Goal: Transaction & Acquisition: Book appointment/travel/reservation

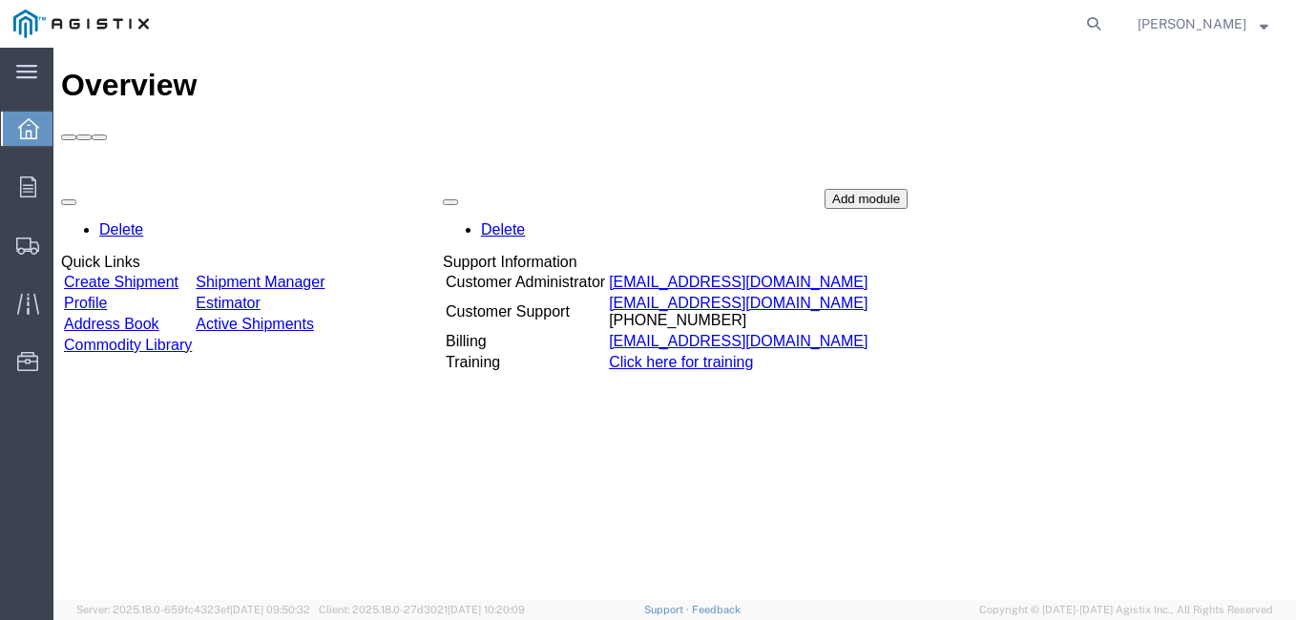
click at [172, 274] on link "Create Shipment" at bounding box center [121, 282] width 115 height 16
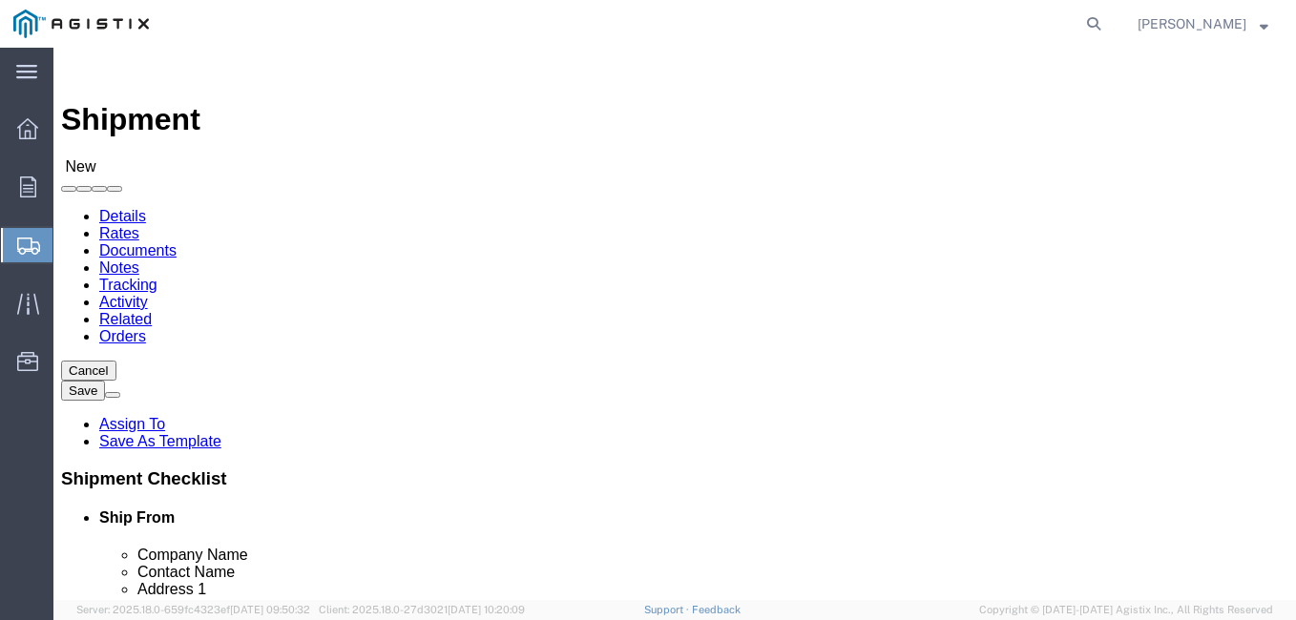
select select
click select "Select Hydroaire Service Inc PG&E"
select select "9596"
click select "Select Hydroaire Service Inc PG&E"
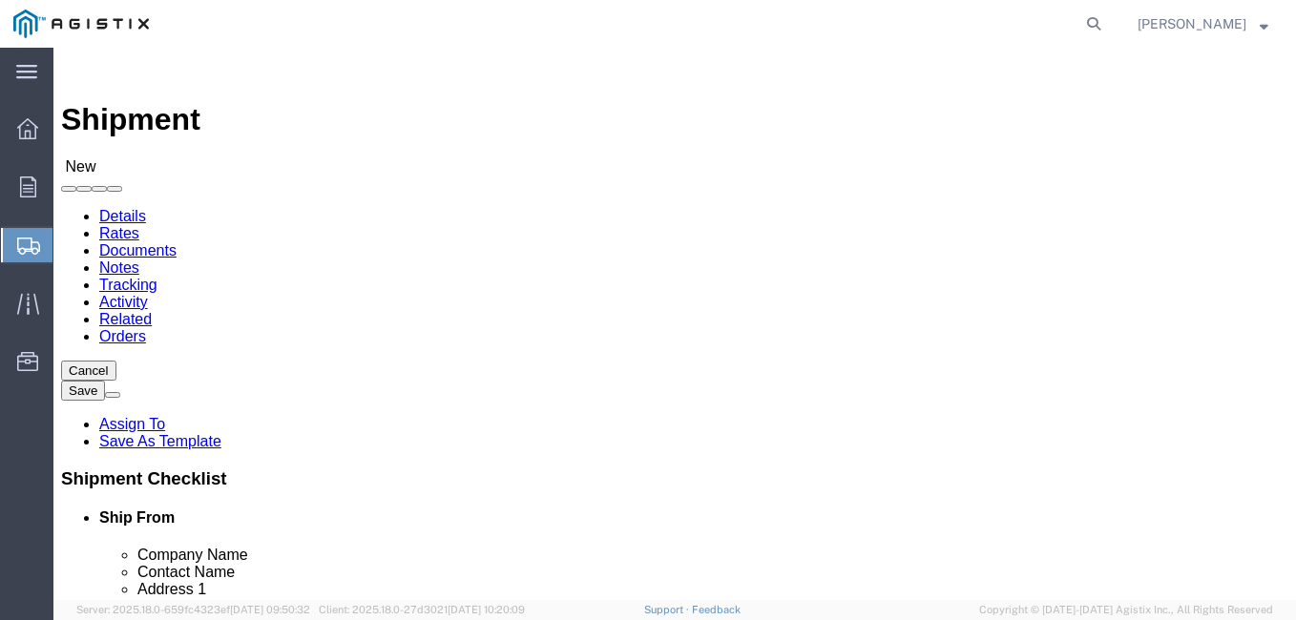
select select "PURCHORD"
select select
click select "Select All Others [GEOGRAPHIC_DATA] [GEOGRAPHIC_DATA] [GEOGRAPHIC_DATA] [GEOGRA…"
select select "23082"
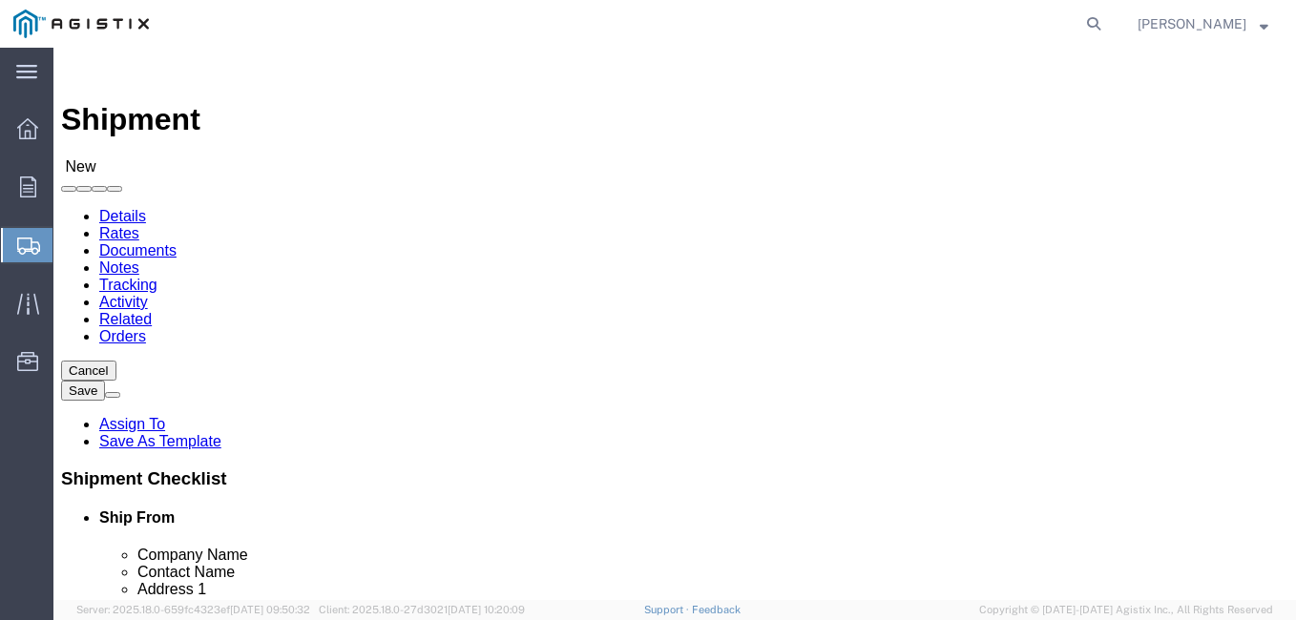
click select "Select All Others [GEOGRAPHIC_DATA] [GEOGRAPHIC_DATA] [GEOGRAPHIC_DATA] [GEOGRA…"
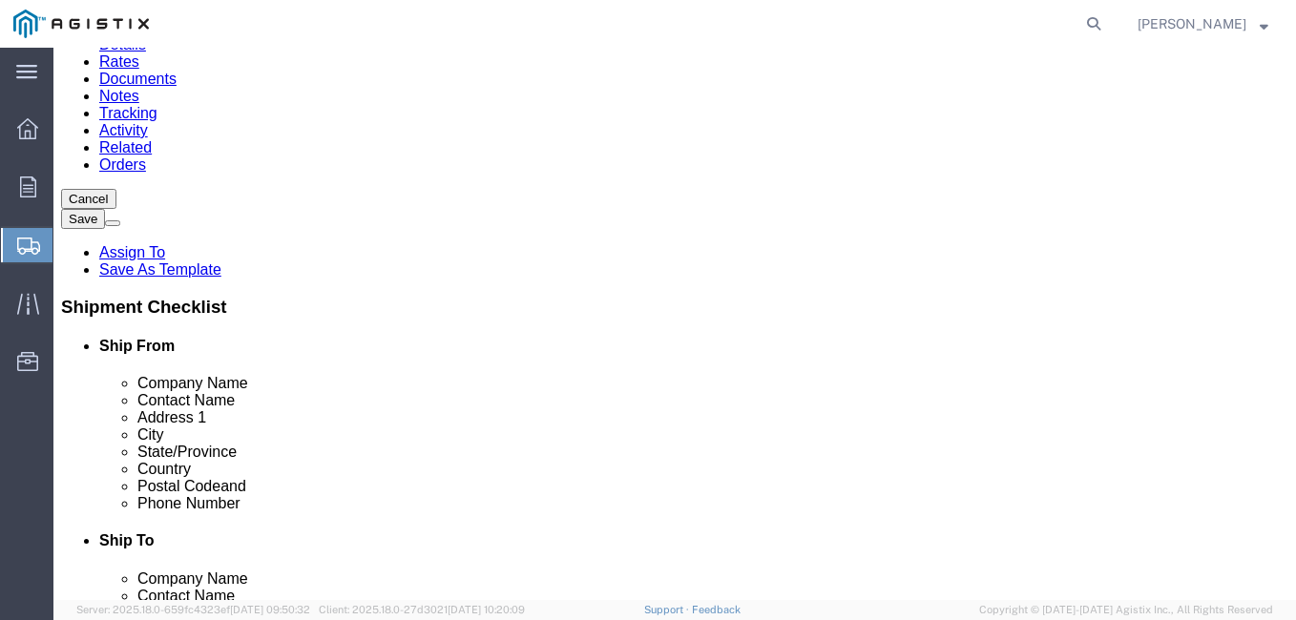
scroll to position [191, 0]
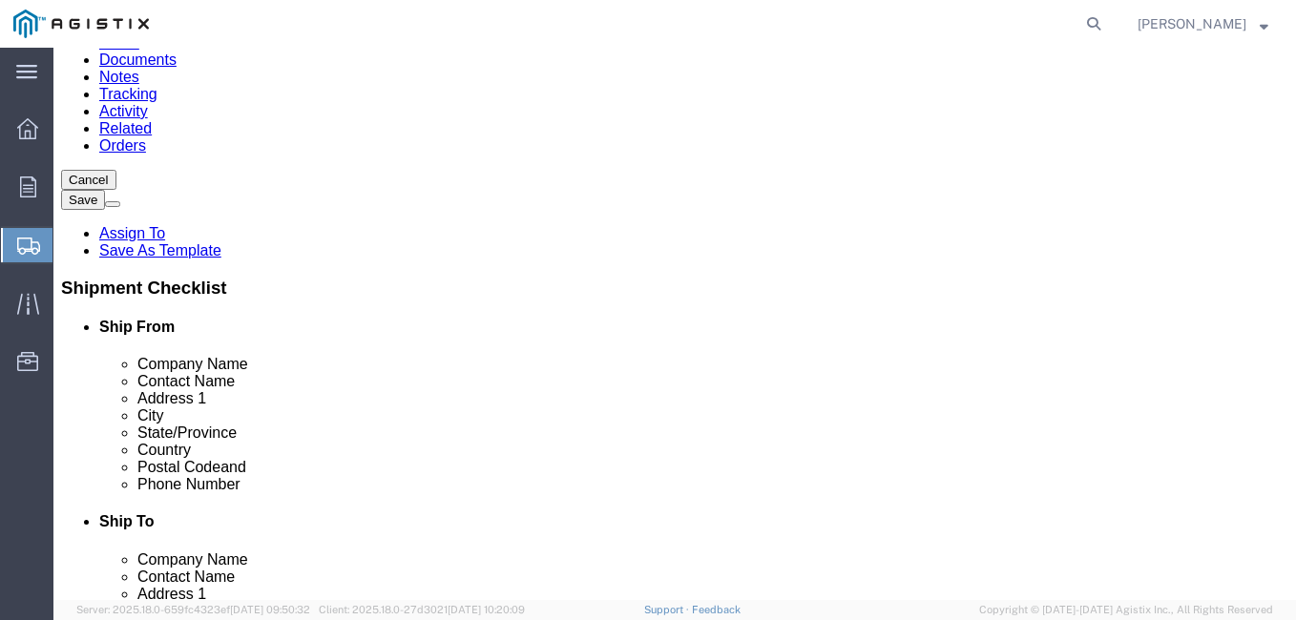
click div "Location My Profile Location (OBSOLETE) [PERSON_NAME] SC - GC TRAILER (OBSOLETE…"
click input "text"
type input "HYDROAIRE"
click p "- HYDROAIRE SERVICE INC - ([PERSON_NAME]) [STREET_ADDRESS]"
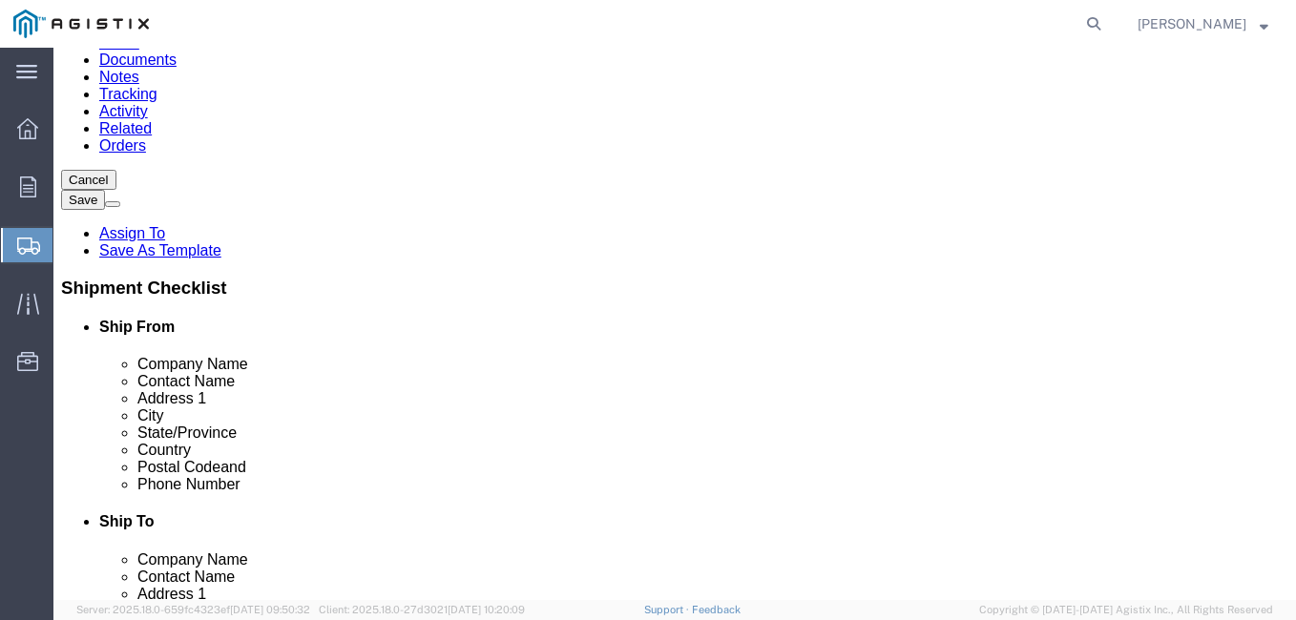
select select
type input "HYDROAIRE SERVICE INC"
type input "[PERSON_NAME]"
type input "[STREET_ADDRESS]"
type input "[GEOGRAPHIC_DATA]"
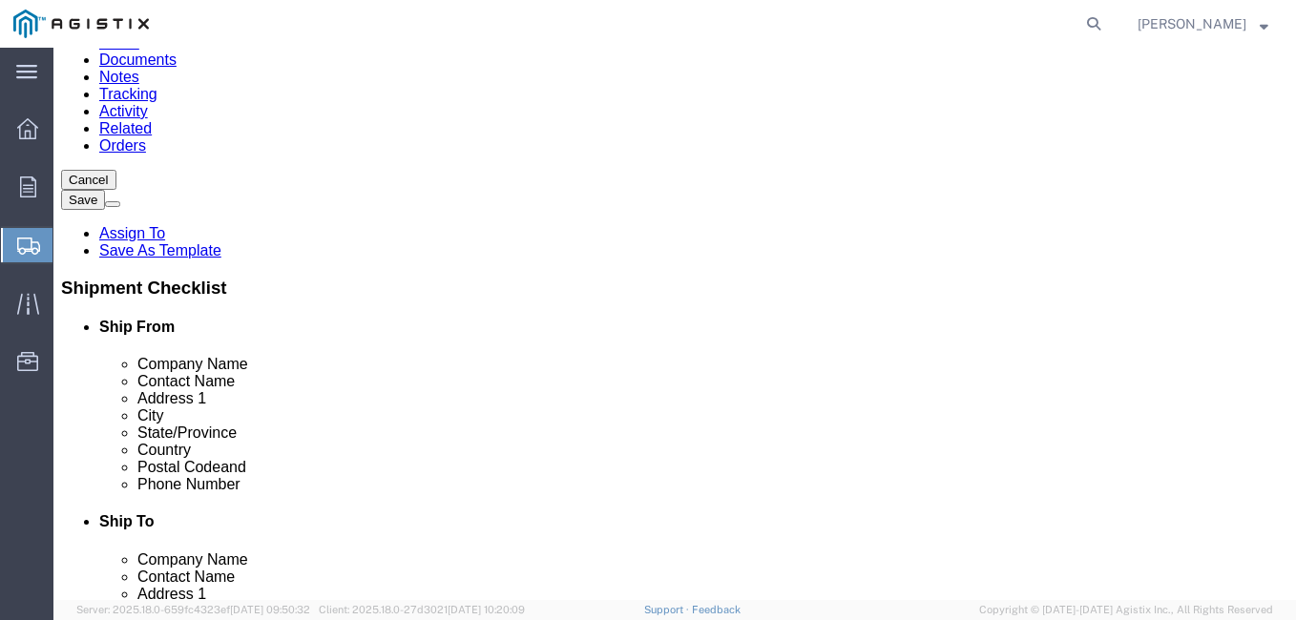
type input "60607"
type input "[PHONE_NUMBER]"
type input "[EMAIL_ADDRESS][DOMAIN_NAME]"
checkbox input "true"
select select "IL"
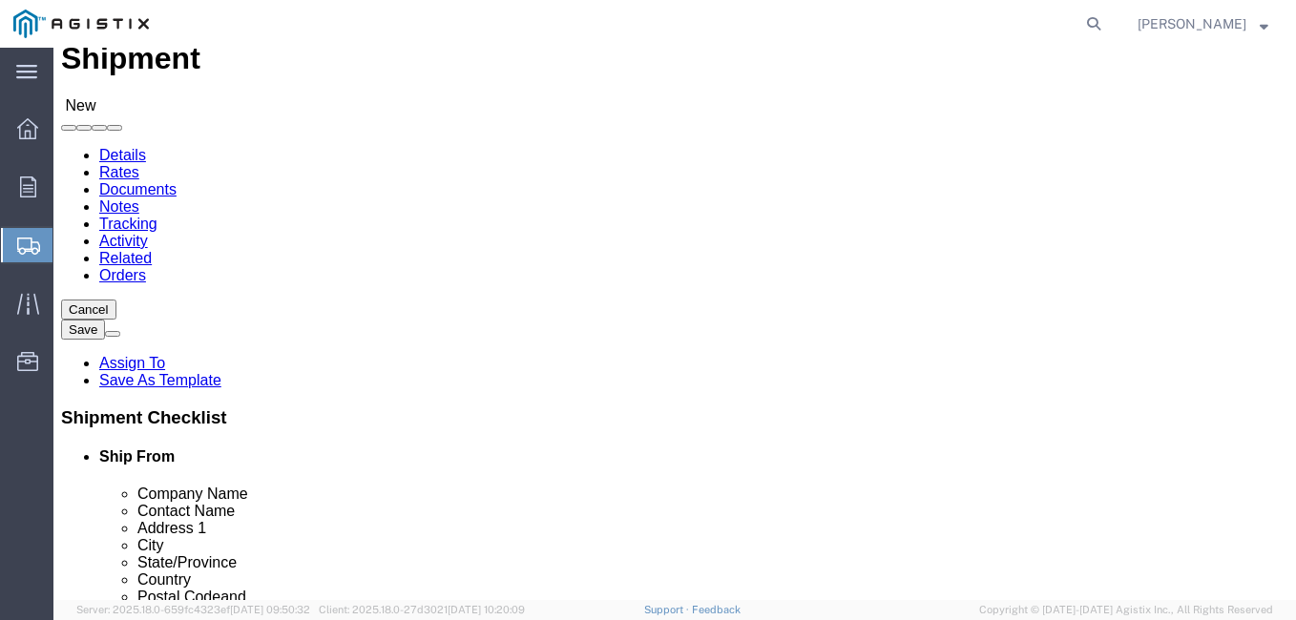
scroll to position [95, 0]
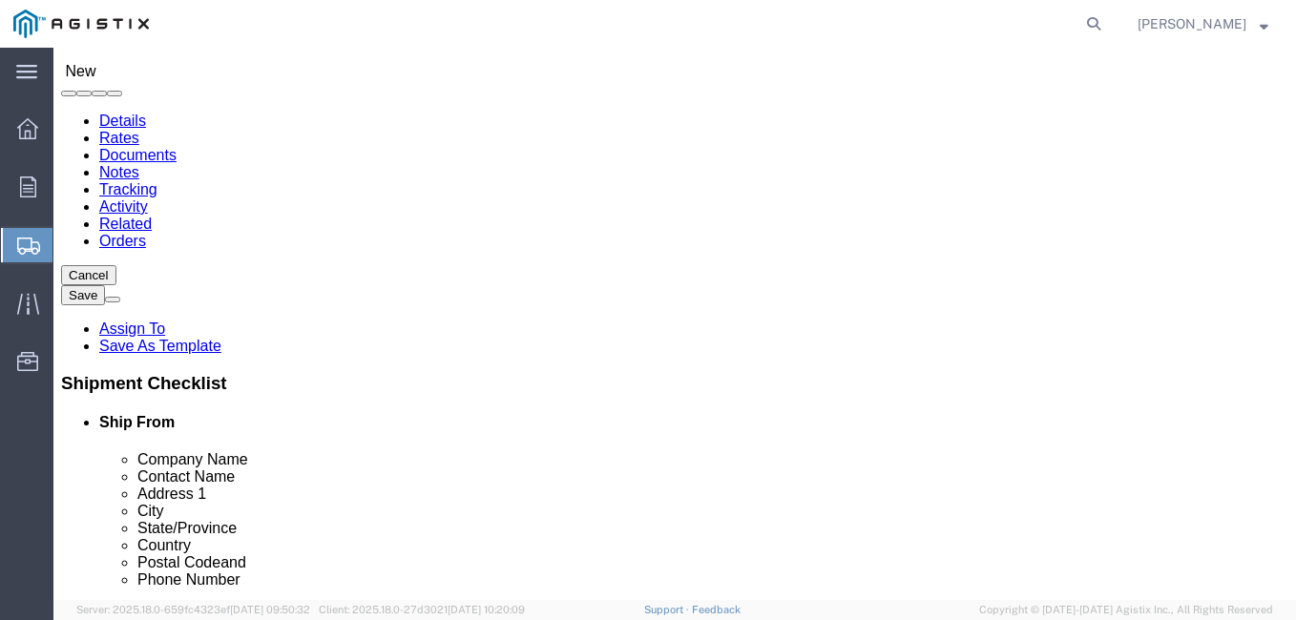
type input "HYDROAIRE SERVICE INC"
select select "71525"
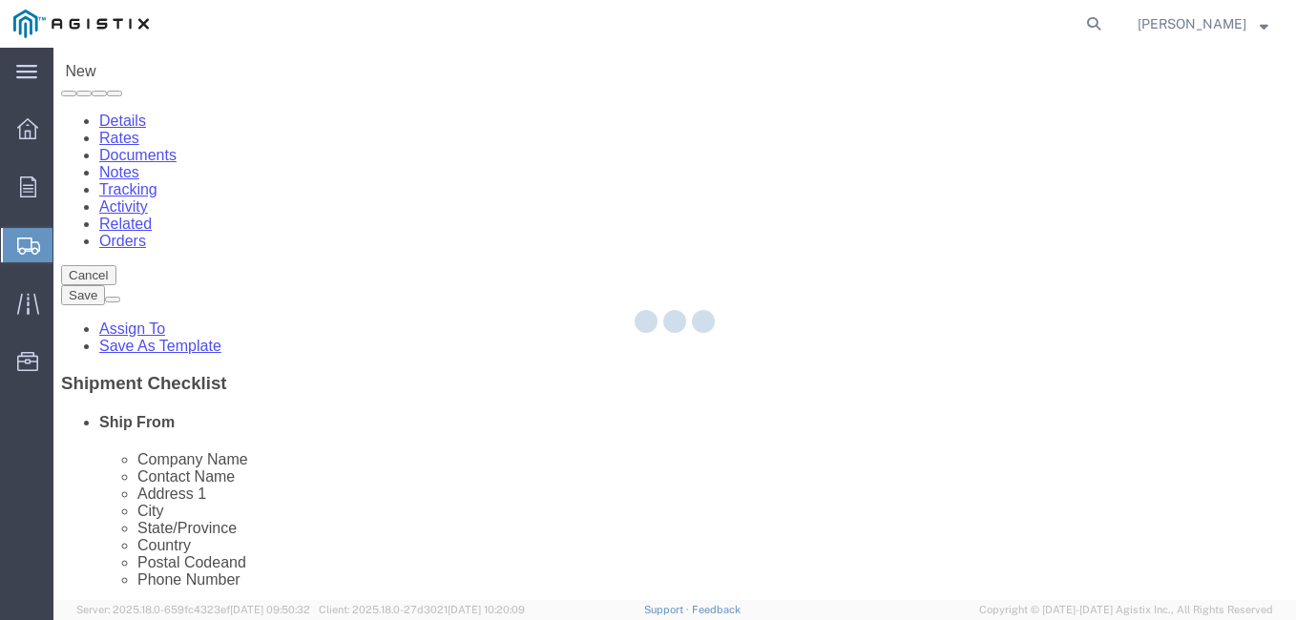
type input "PG&E"
type input "[GEOGRAPHIC_DATA]"
type input "[PERSON_NAME][GEOGRAPHIC_DATA]"
type input "93424-0056"
select select "CA"
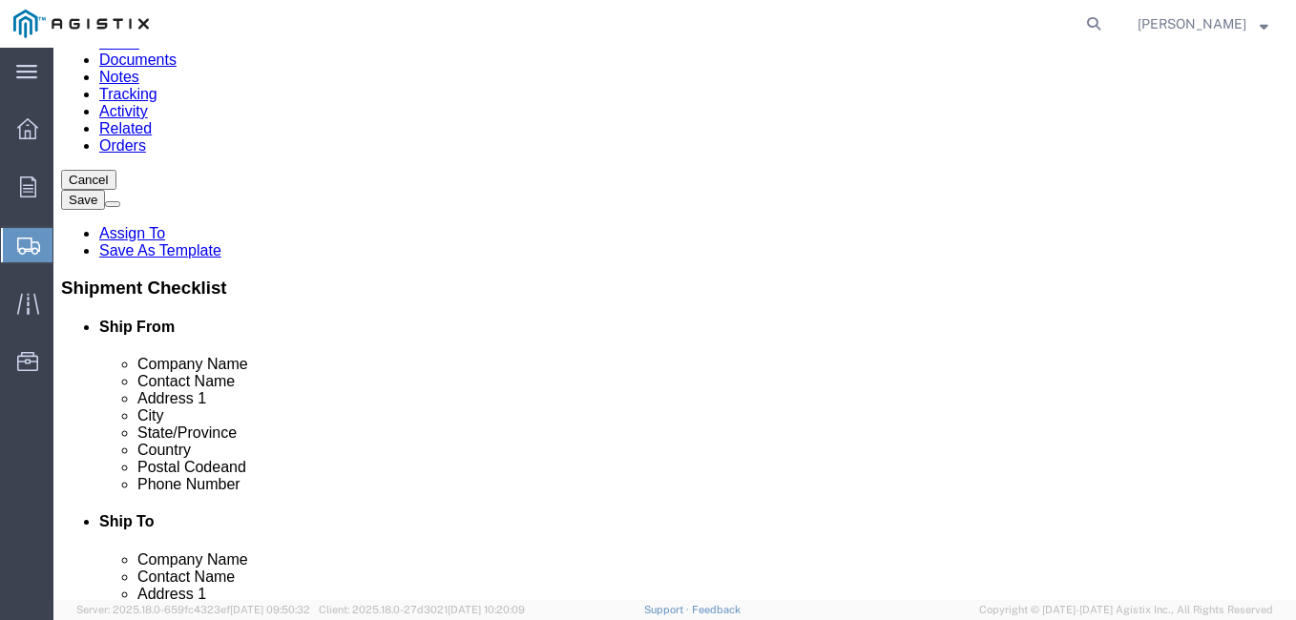
scroll to position [2710, 0]
select select "19923"
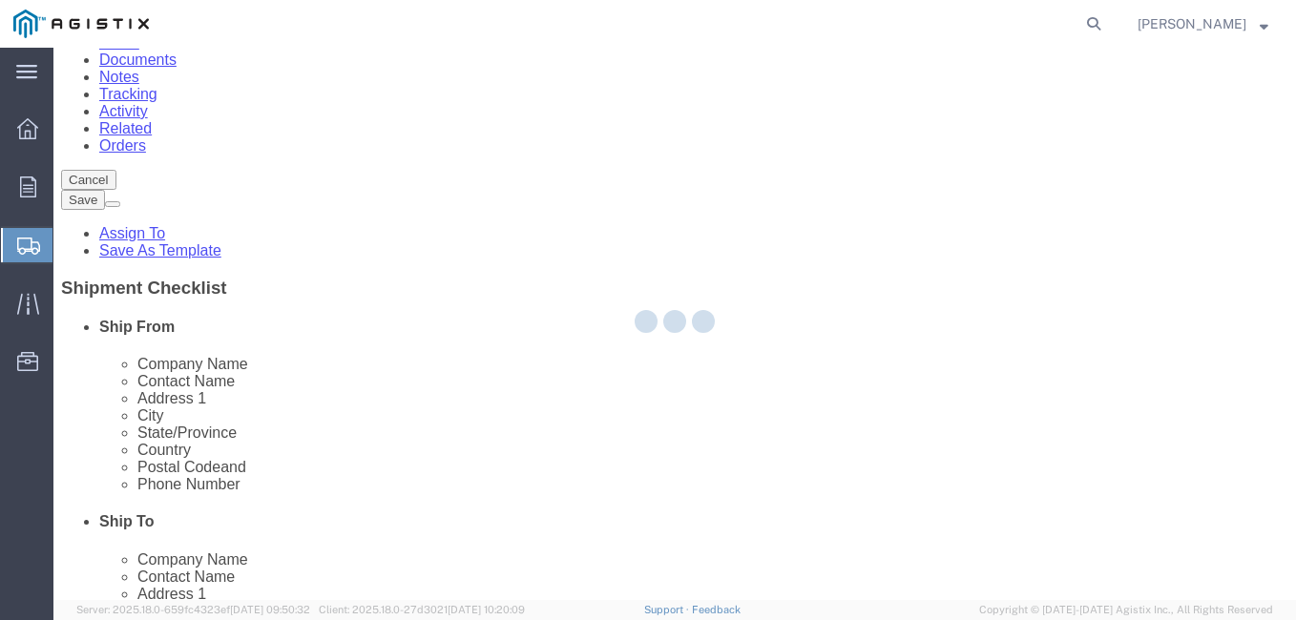
type input "710802"
type input "[STREET_ADDRESS]"
type input "SAN [PERSON_NAME] OBISPO"
type input "93401"
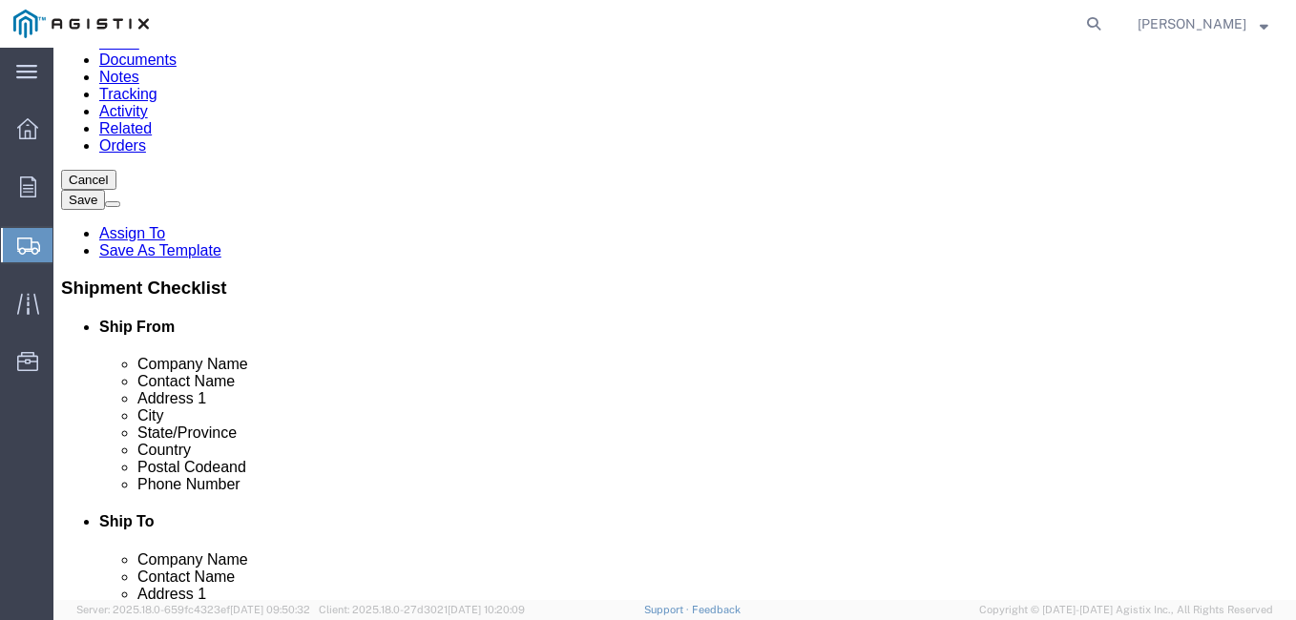
select select "CA"
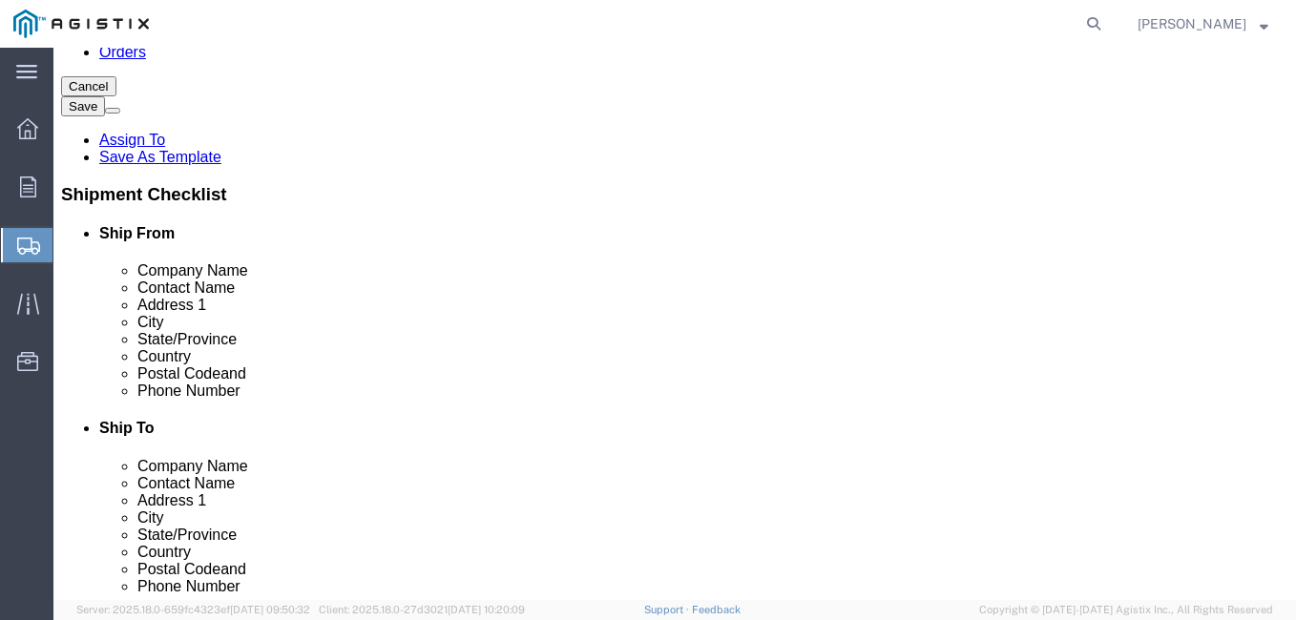
scroll to position [191, 0]
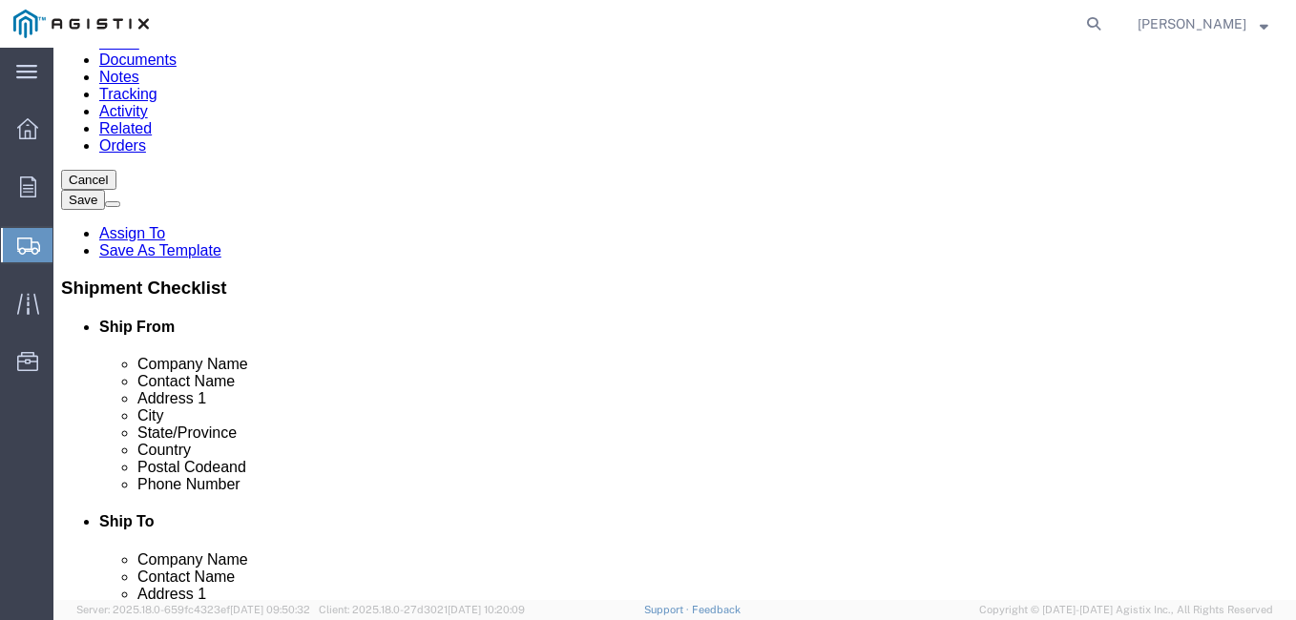
click input "text"
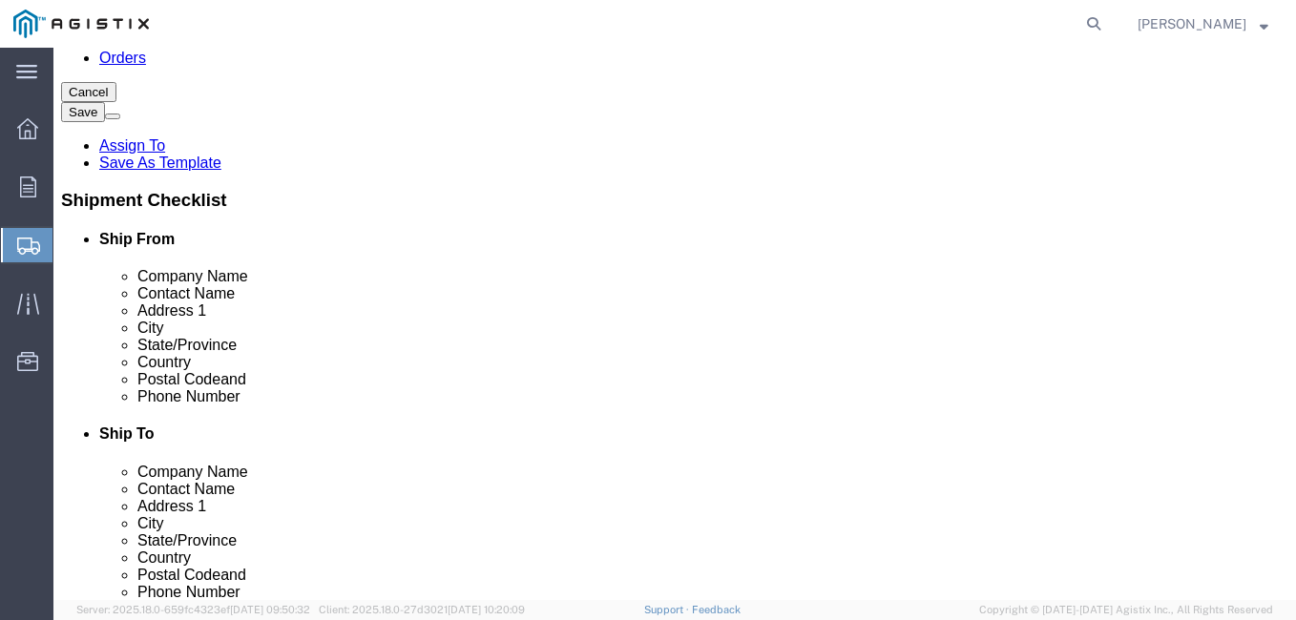
scroll to position [382, 0]
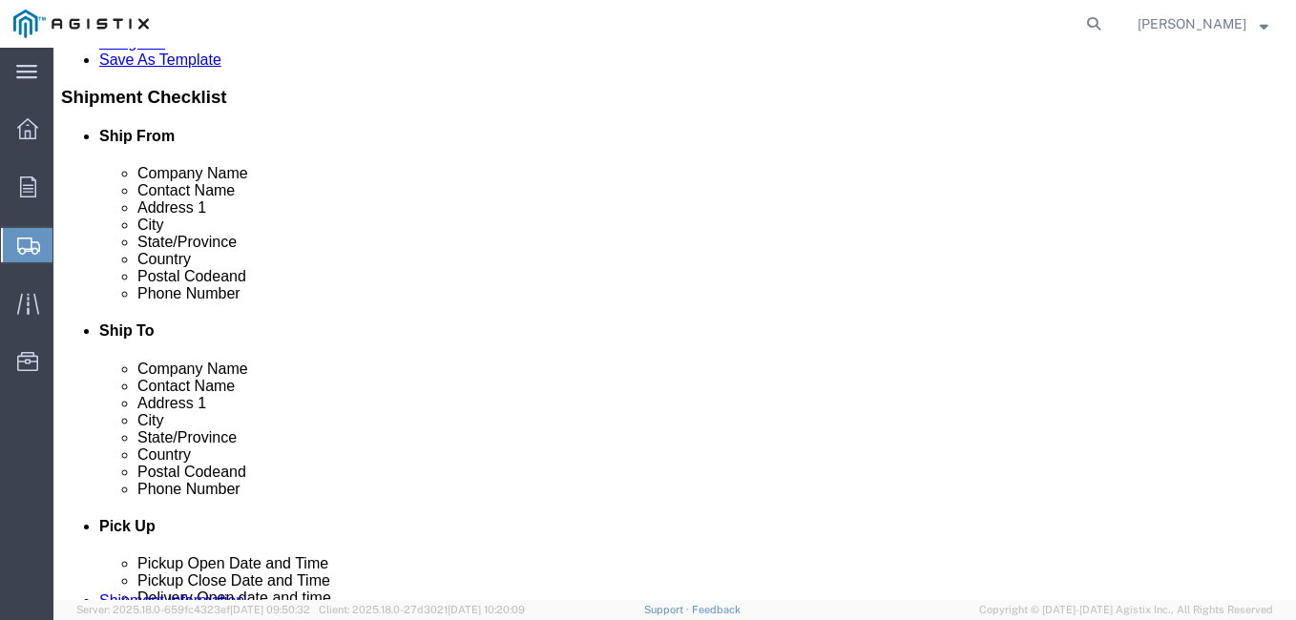
type input "[PERSON_NAME]"
click input "text"
type input "8052060424"
type input "o"
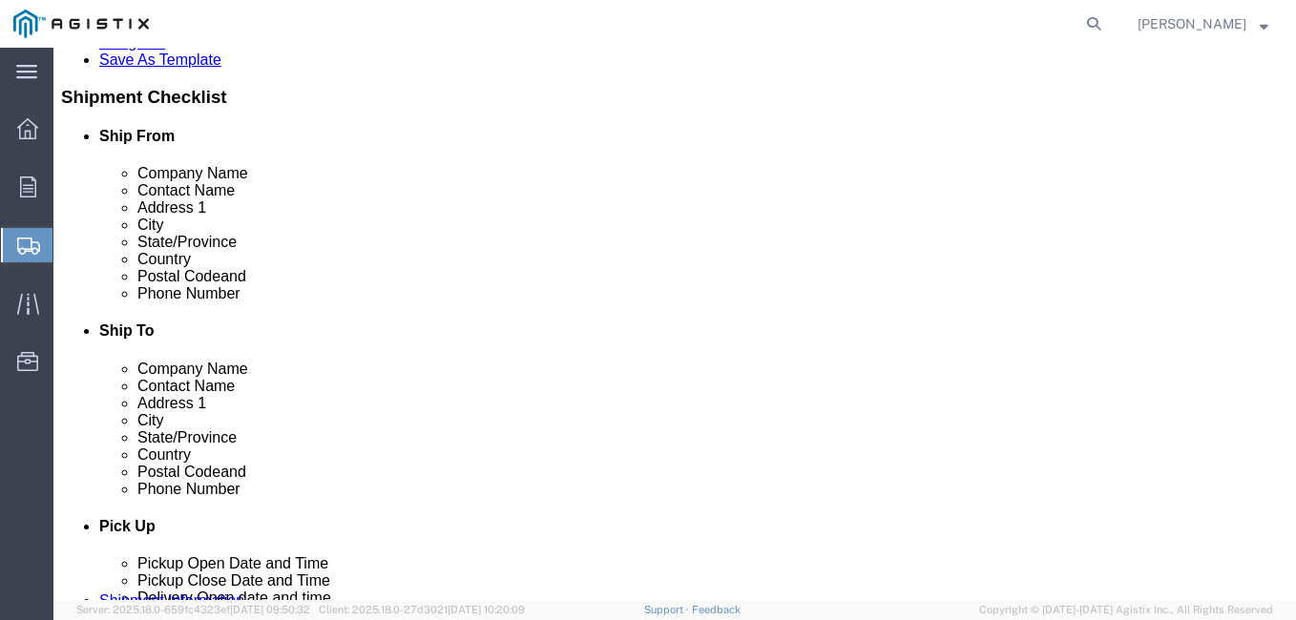
type input "[EMAIL_ADDRESS][DOMAIN_NAME]"
checkbox input "true"
click input "8052060424"
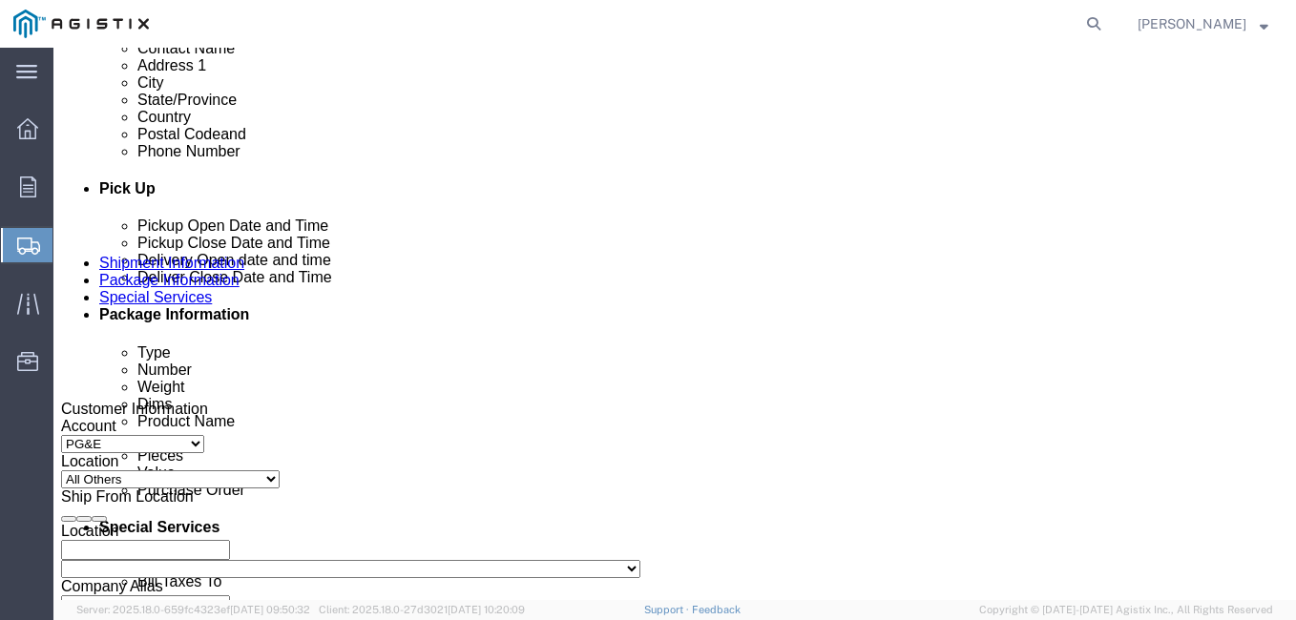
scroll to position [763, 0]
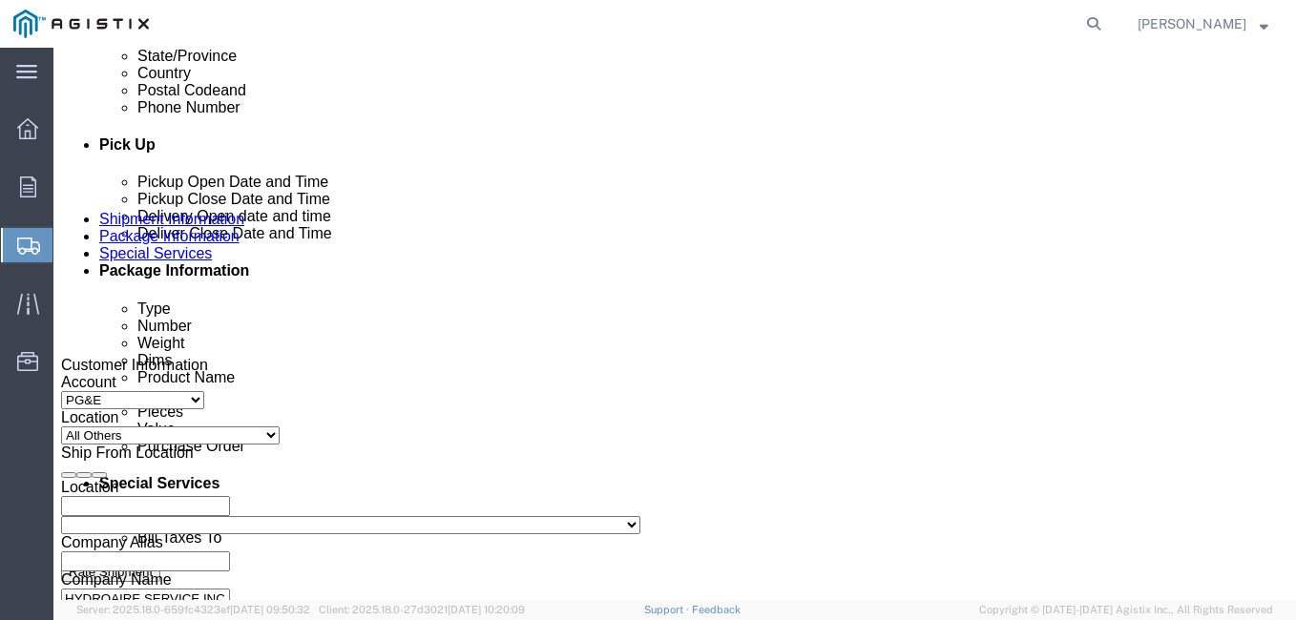
type input "[PHONE_NUMBER]"
click div "[DATE] 11:00 AM"
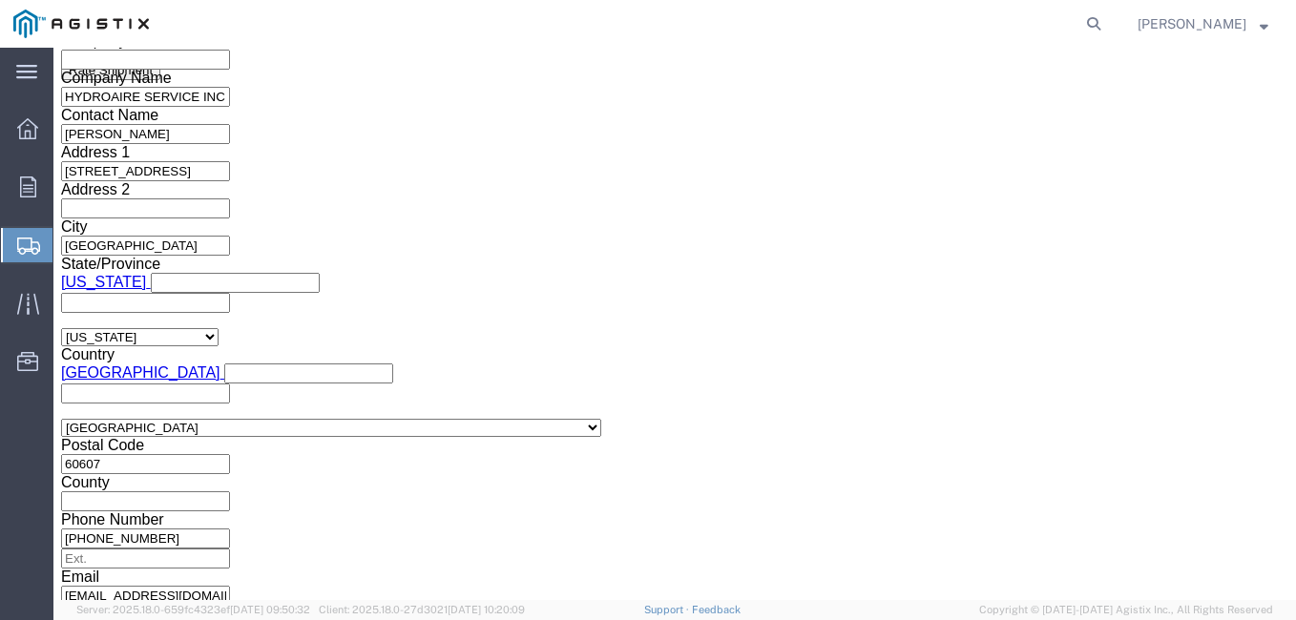
click input "5:00 AM"
type input "5:00 PM"
click button "Apply"
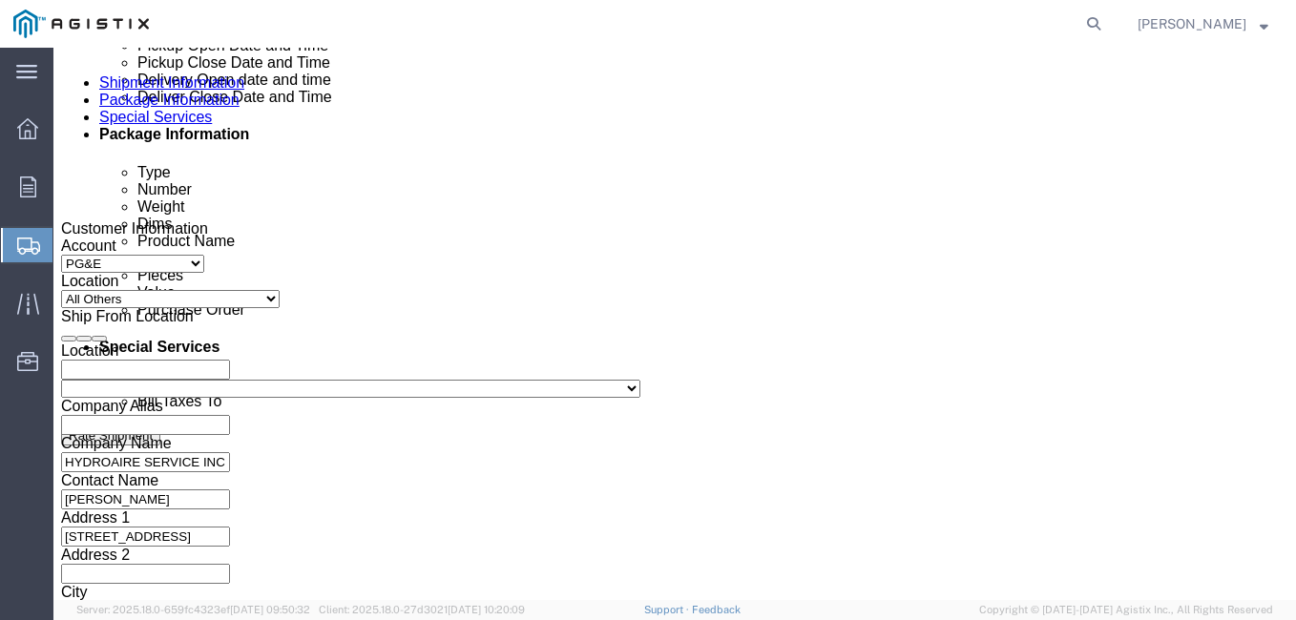
scroll to position [884, 0]
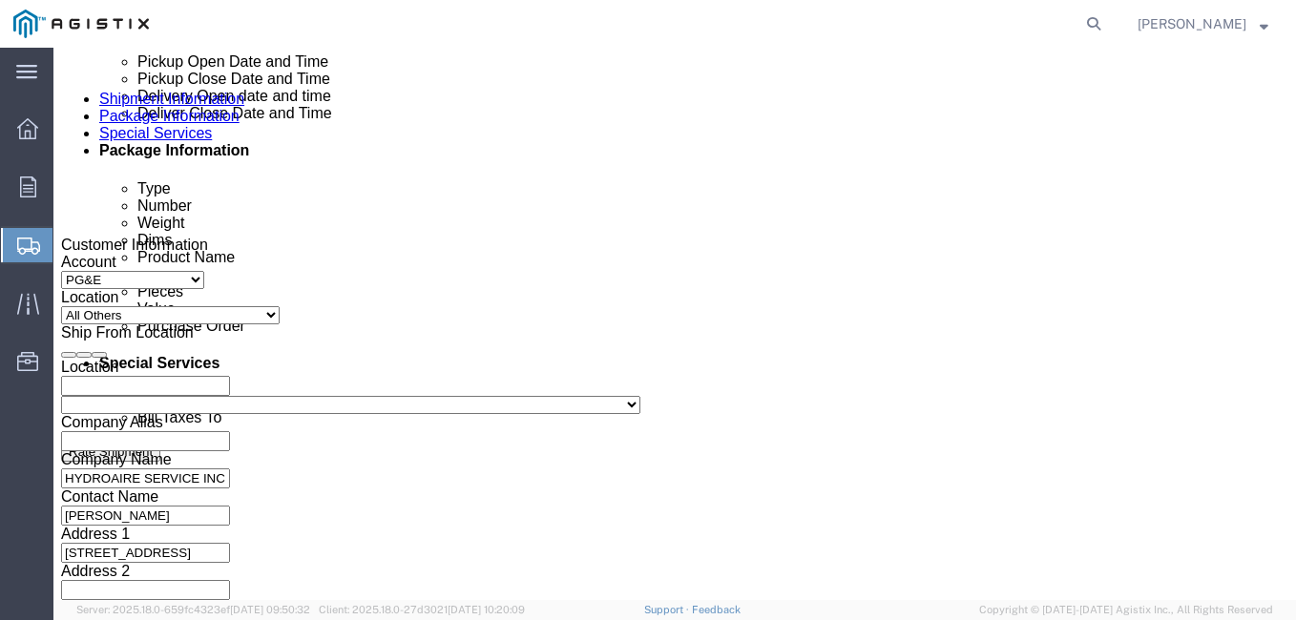
click div
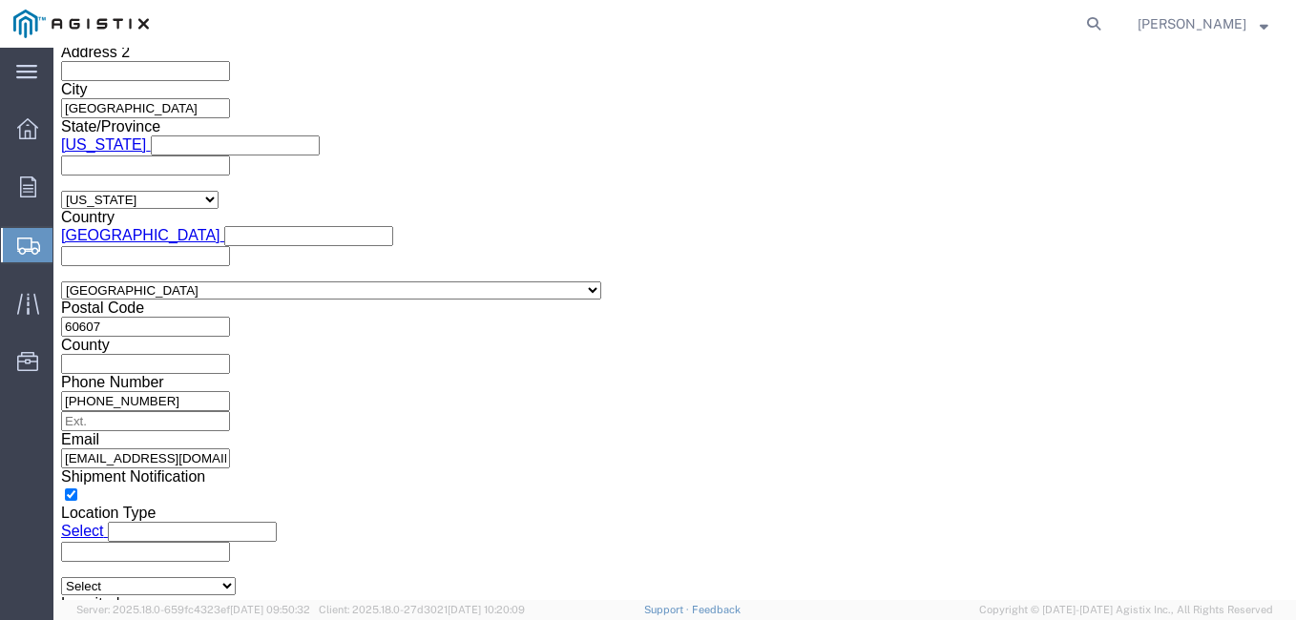
drag, startPoint x: 123, startPoint y: 277, endPoint x: 202, endPoint y: 256, distance: 81.9
click input "6:00 PM"
type input "7:00 PM"
click button "Apply"
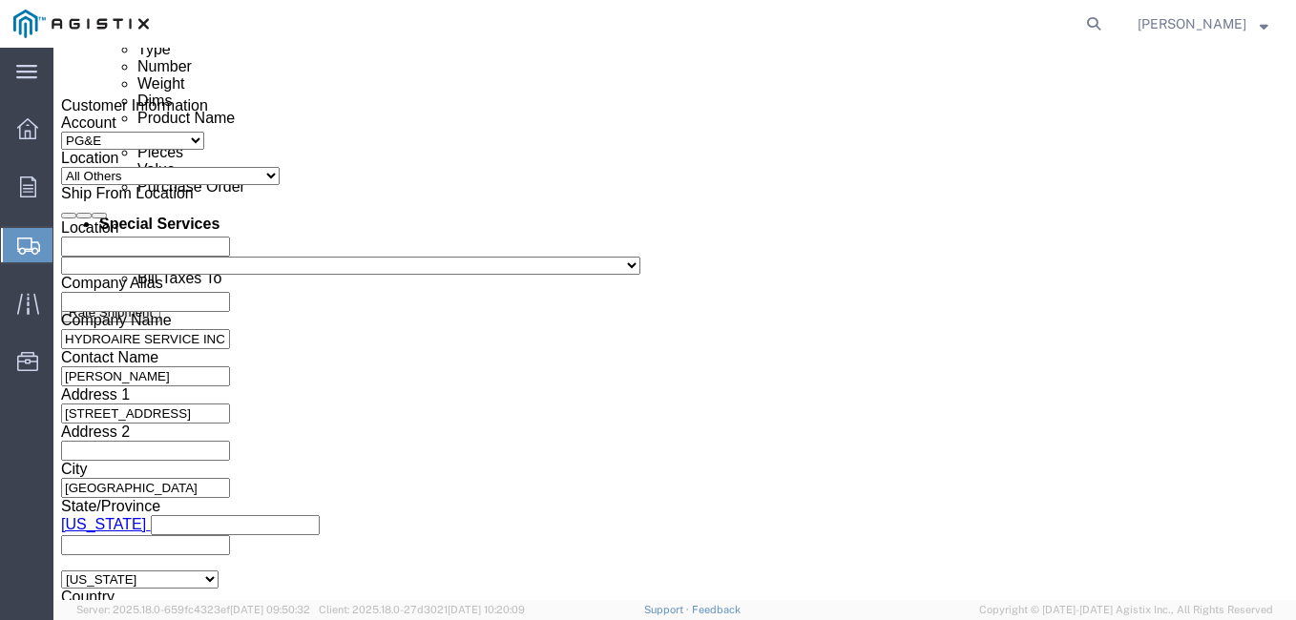
scroll to position [1021, 0]
click div
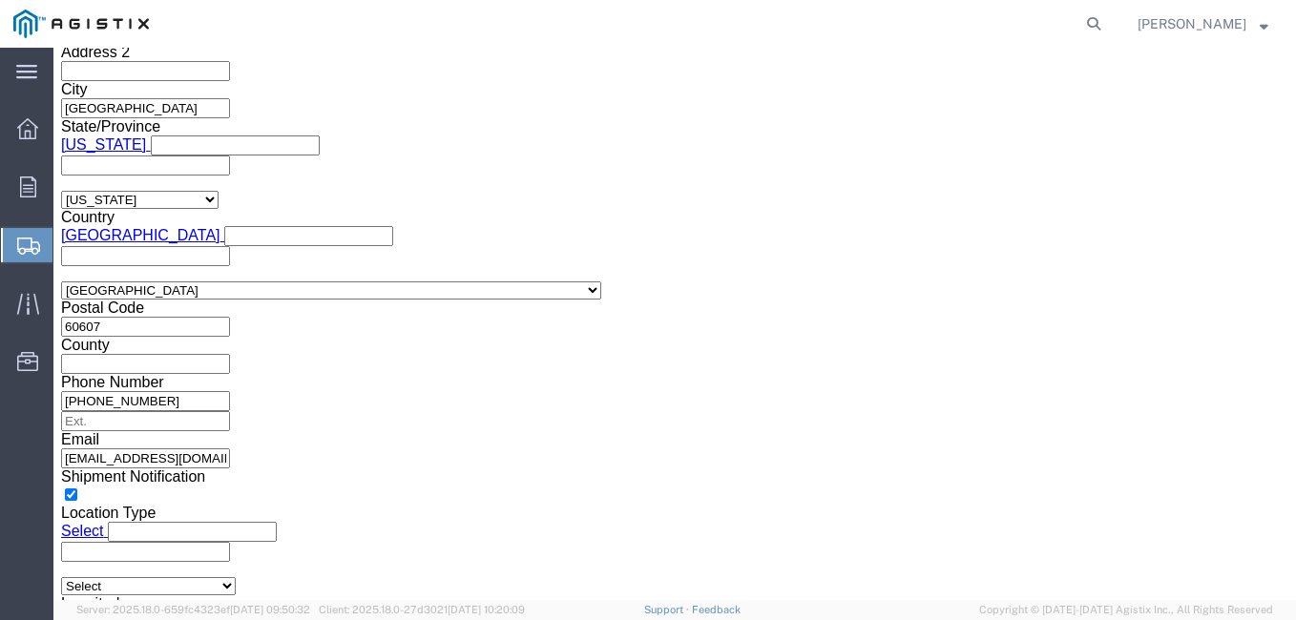
type input "2:30 PM"
click button "Apply"
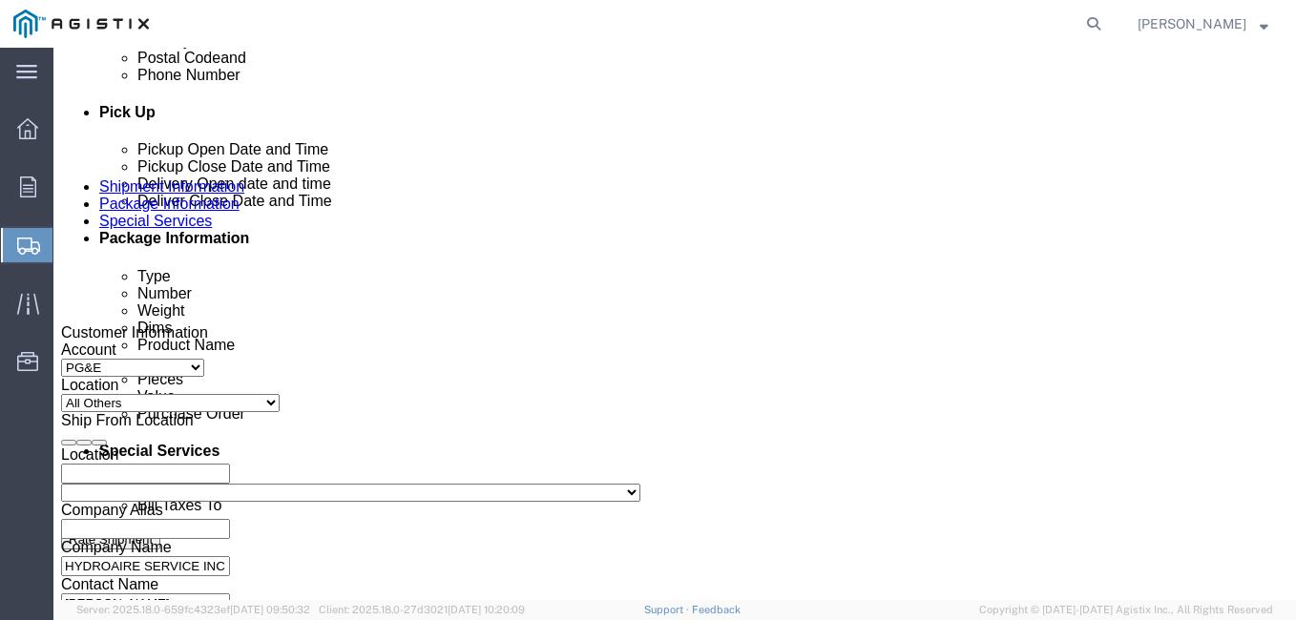
scroll to position [830, 0]
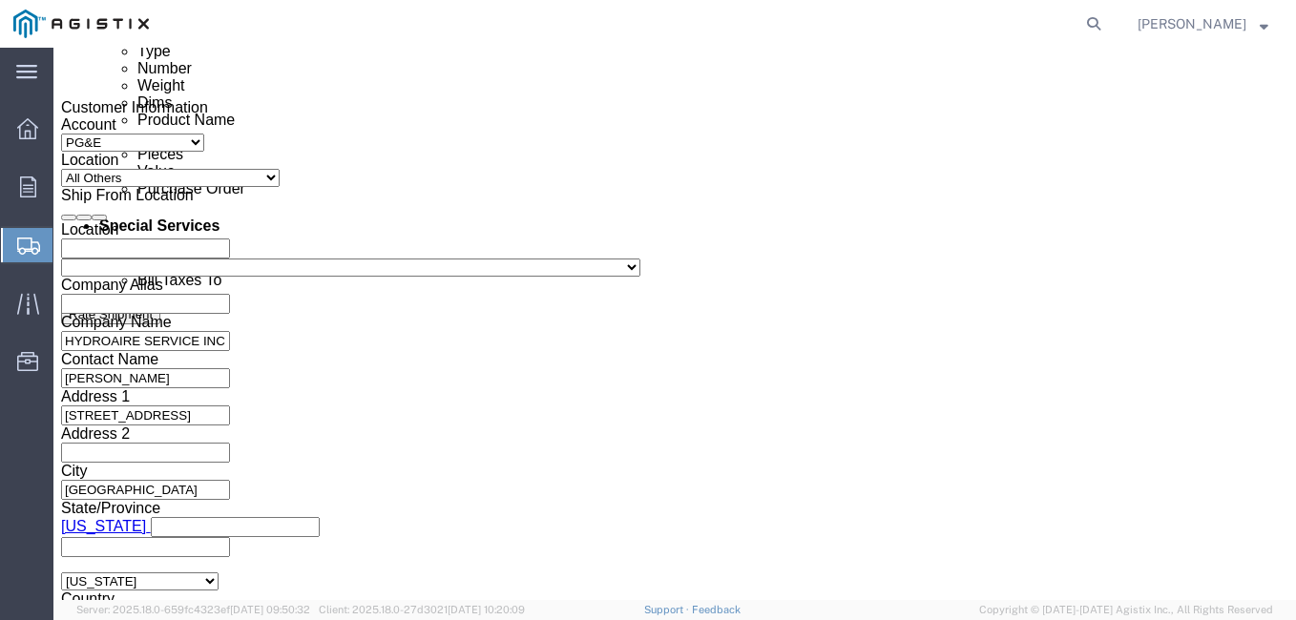
click div "[DATE] 7:00 PM"
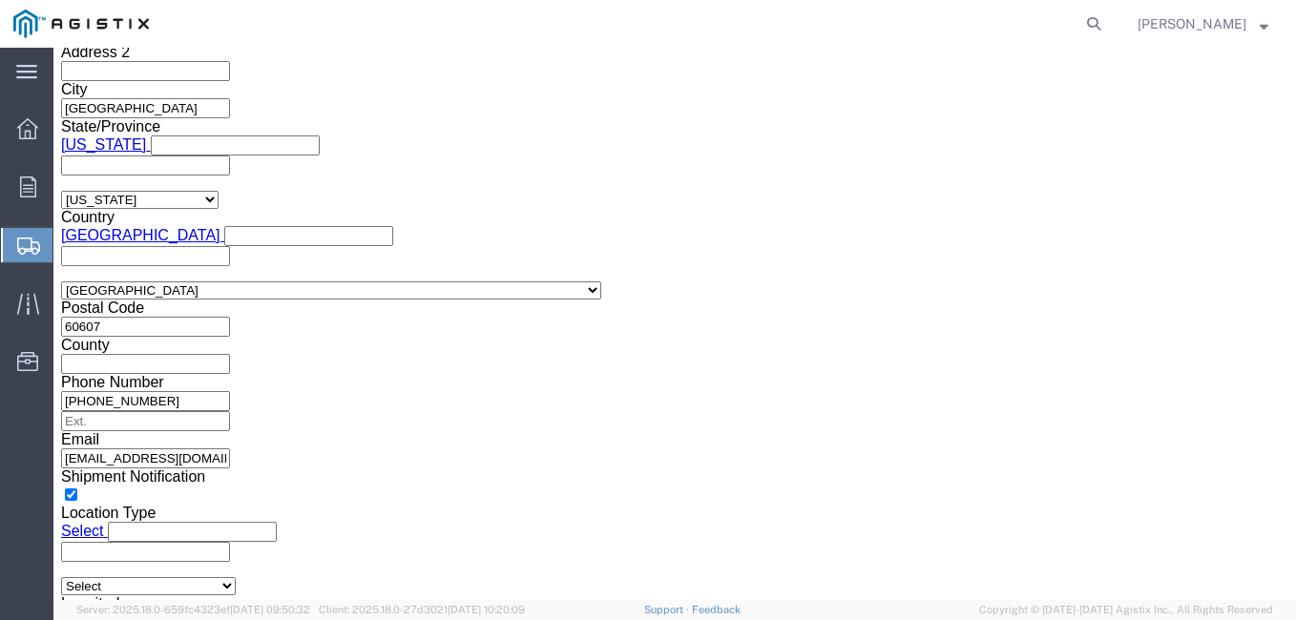
click input "7:00 PM"
type input "7:00 AM"
click button "Apply"
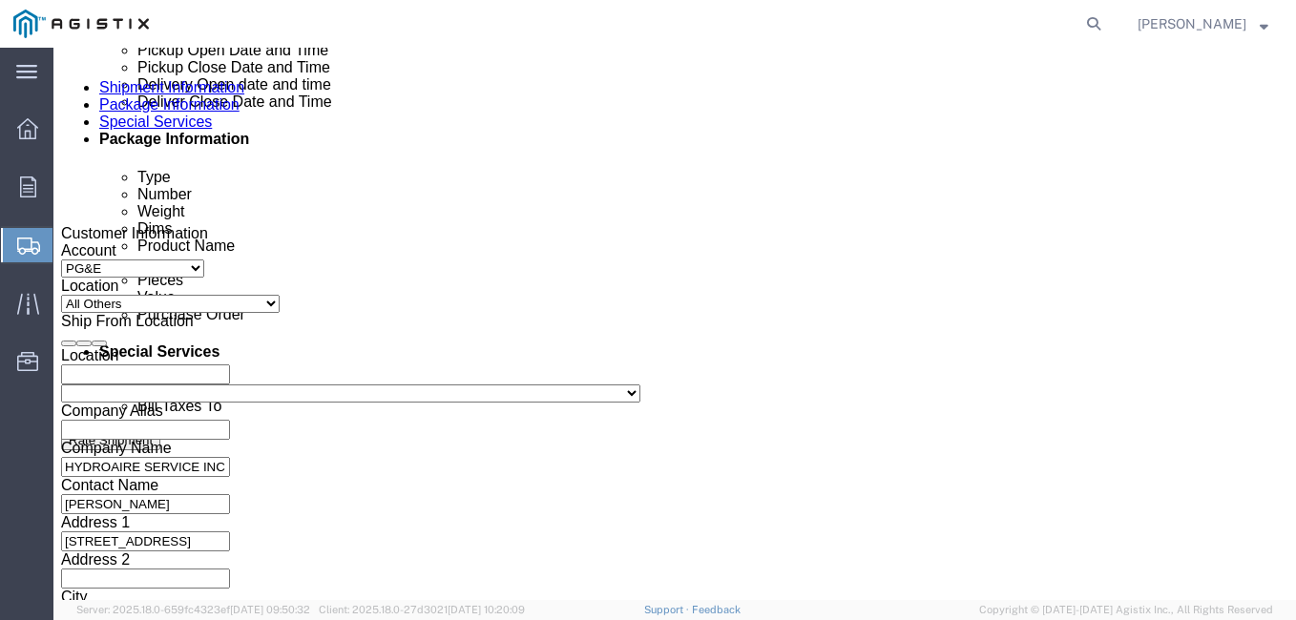
scroll to position [926, 0]
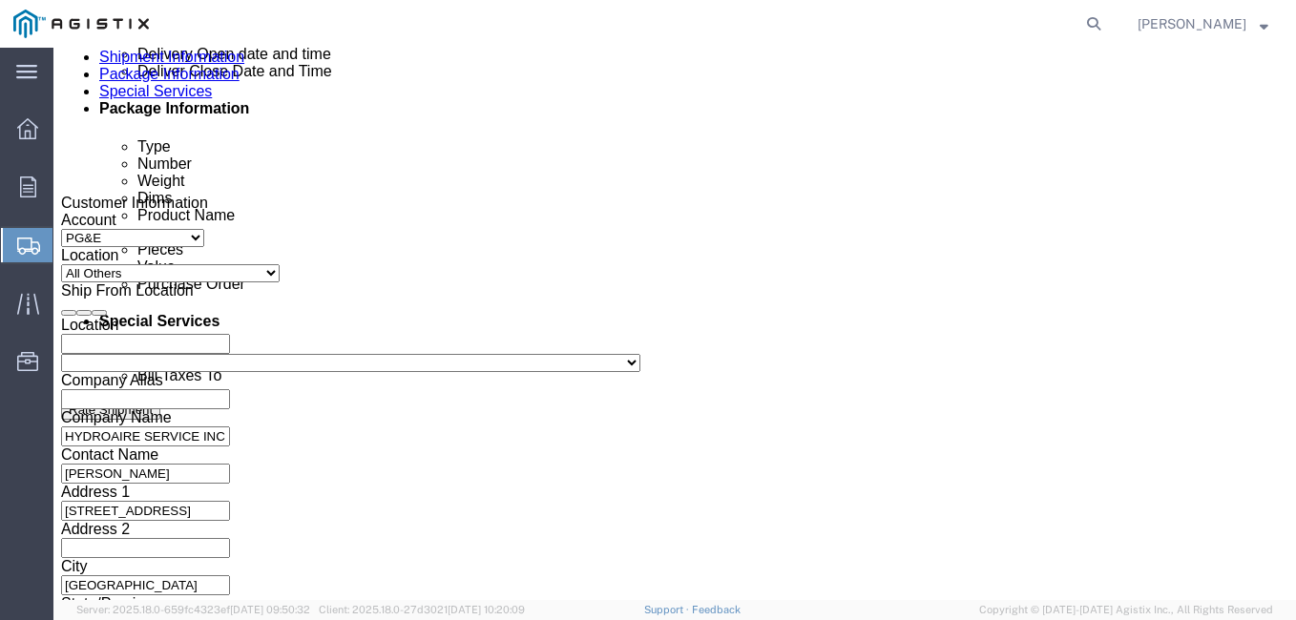
click div "[DATE] 8:00 PM"
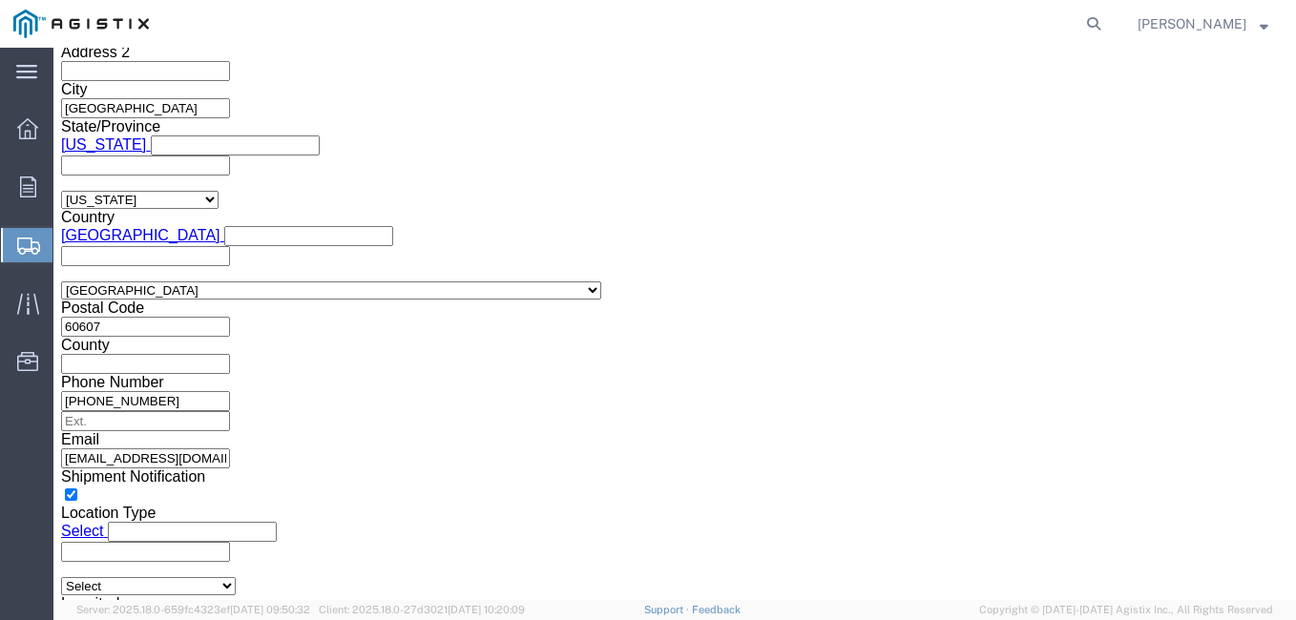
click button "Apply"
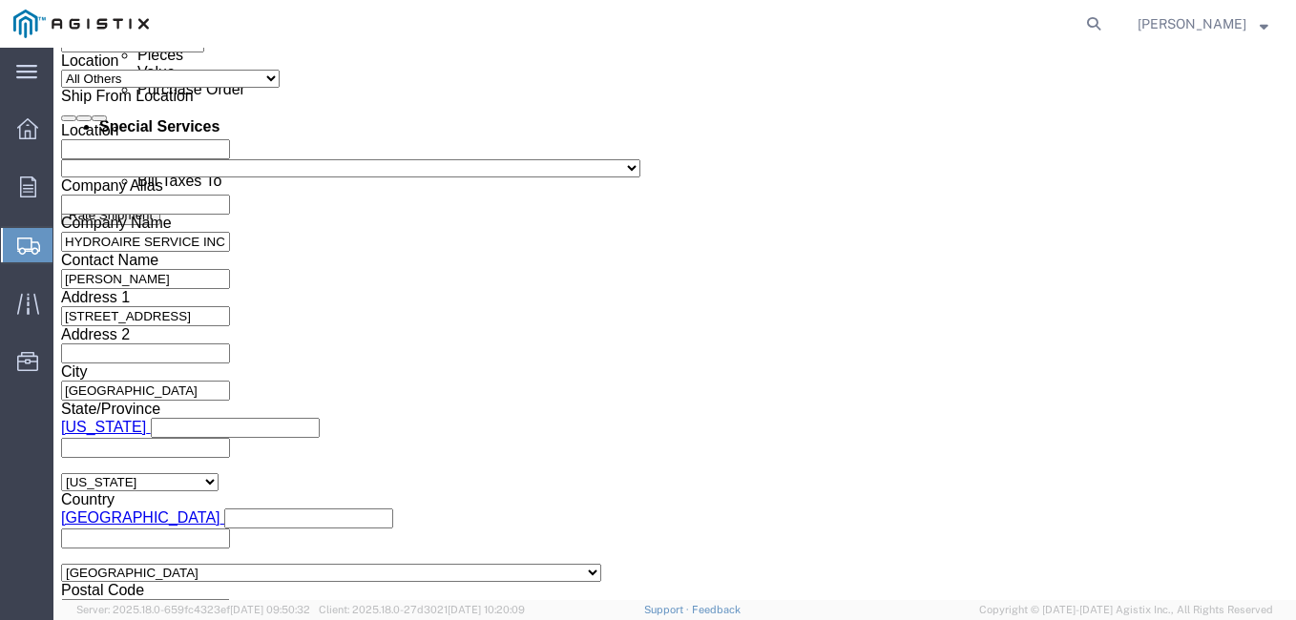
scroll to position [1212, 0]
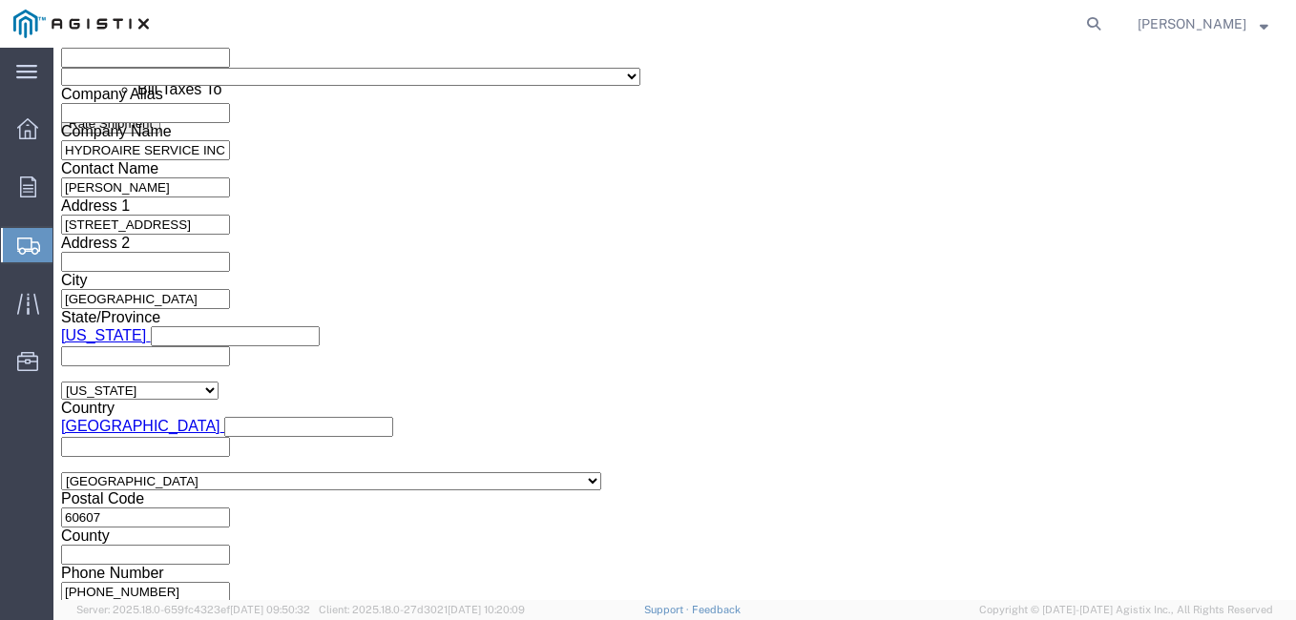
click input "text"
type input "3501397180"
click select "Select Account Type Activity ID Airline Appointment Number ASN Batch Request # …"
select select "JOBNUM"
click select "Select Account Type Activity ID Airline Appointment Number ASN Batch Request # …"
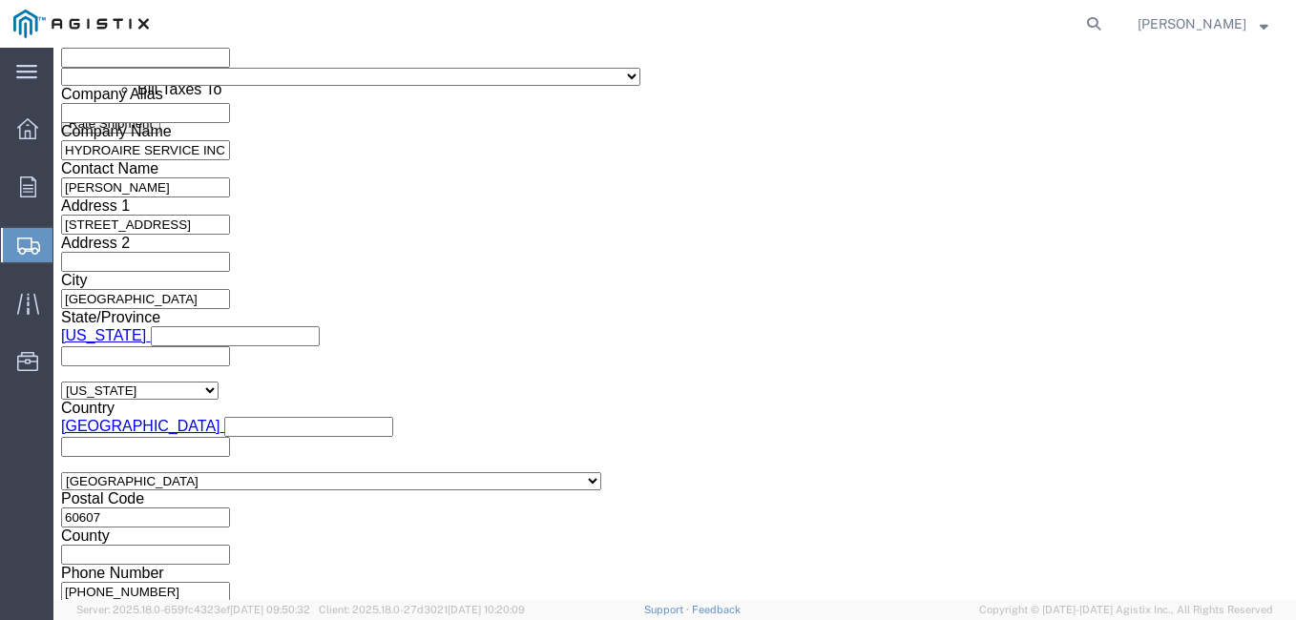
click input "text"
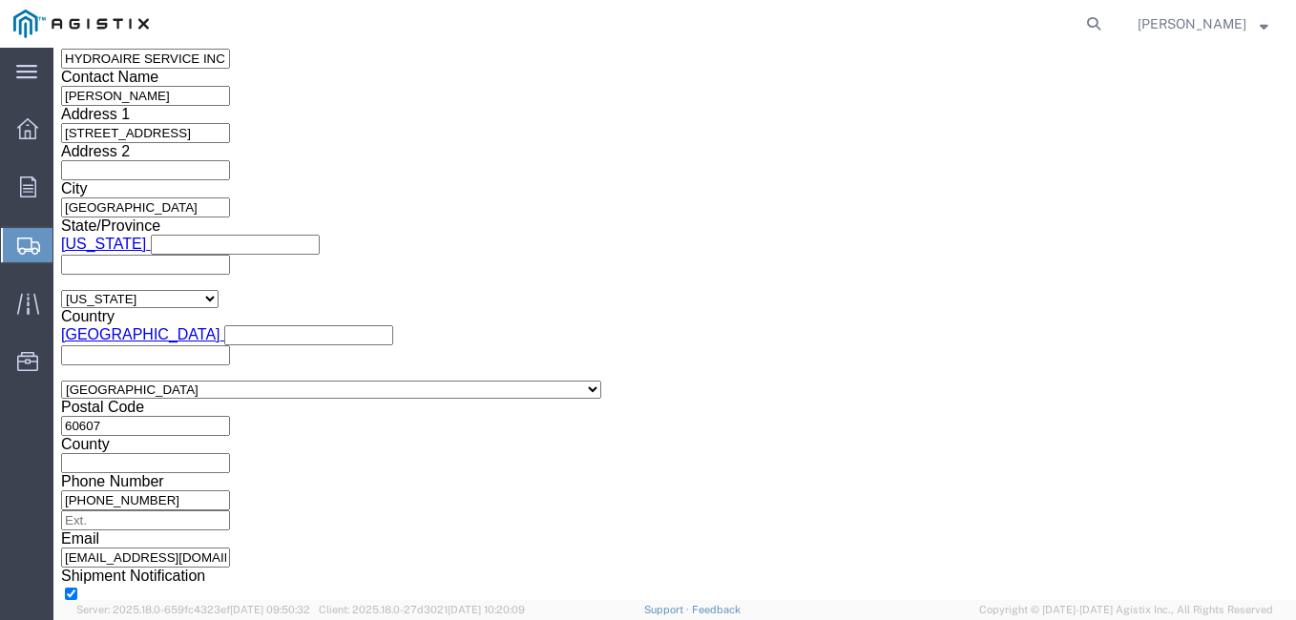
scroll to position [1403, 0]
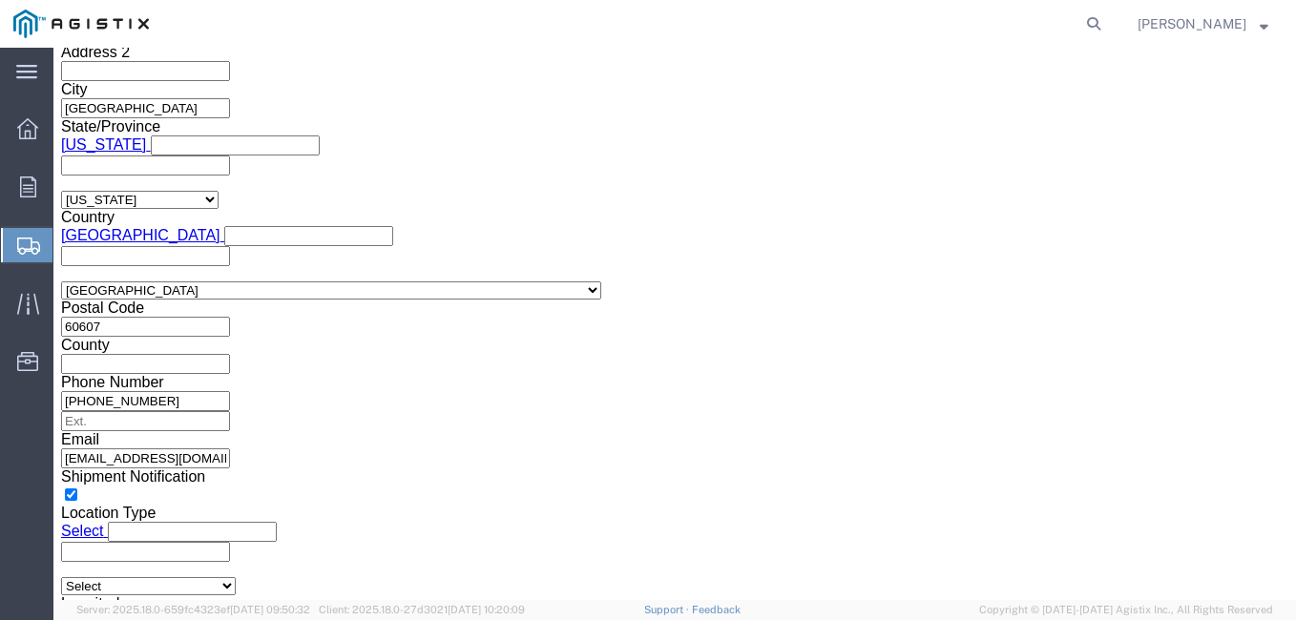
type input "12694"
click select "Select Air Less than Truckload Multi-Leg Ocean Freight Rail Small Parcel Truckl…"
select select "LTL"
click select "Select Air Less than Truckload Multi-Leg Ocean Freight Rail Small Parcel Truckl…"
click select "Select Straight Truck"
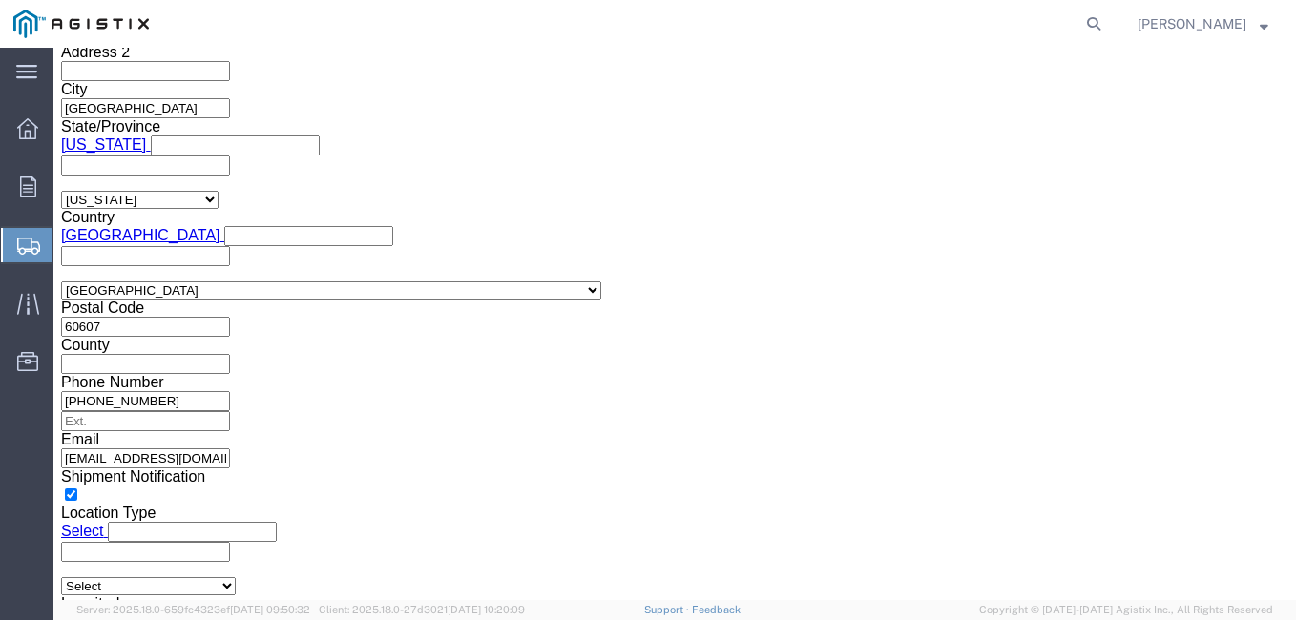
click div "Vehicle Select Straight Truck Size Container Number Owner Select Shipper Vessel"
click button "Continue"
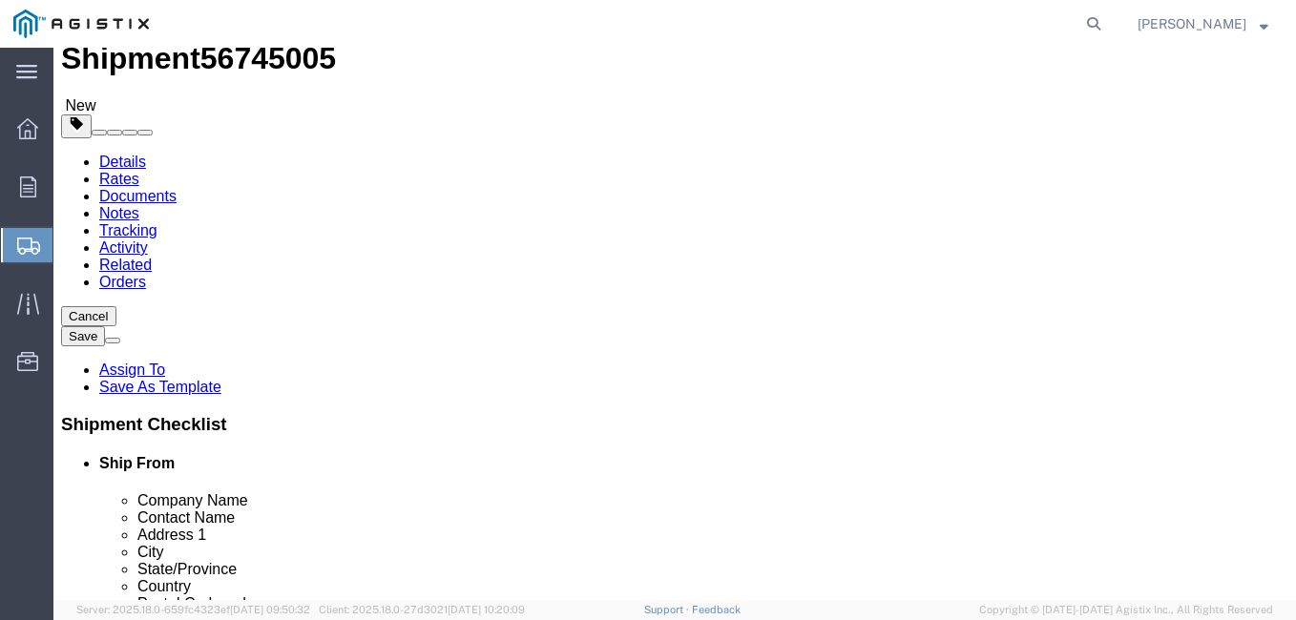
scroll to position [95, 0]
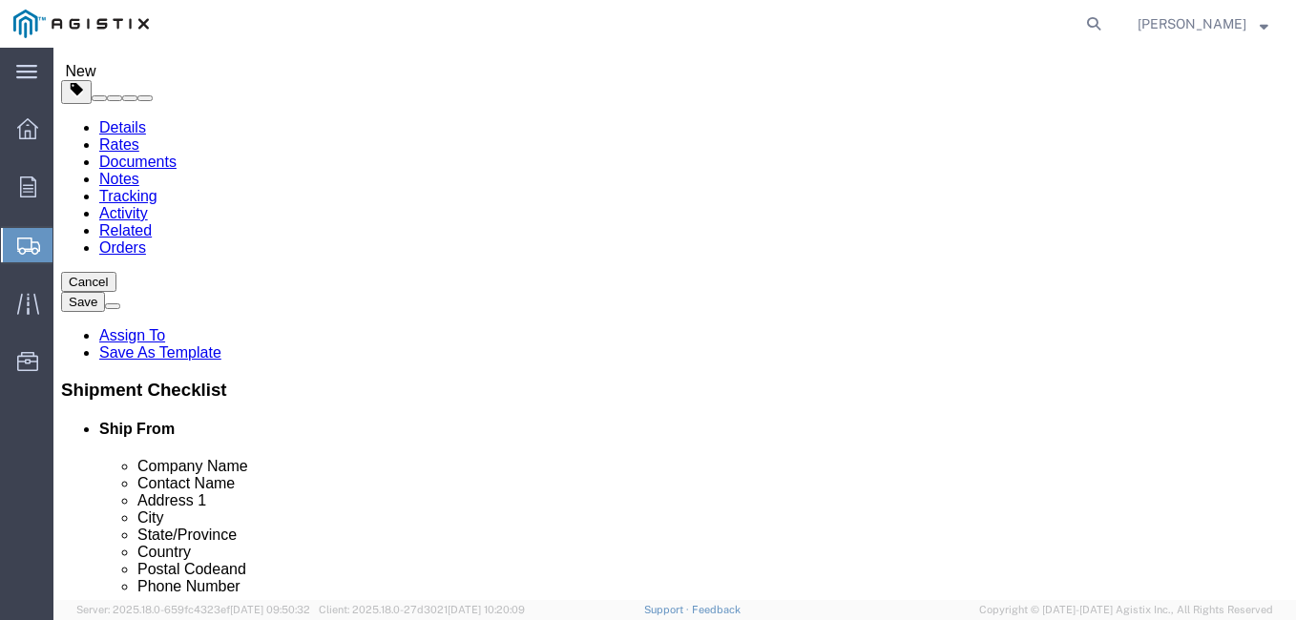
click select "Select Bulk Bundle(s) Cardboard Box(es) Carton(s) Crate(s) Drum(s) (Fiberboard)…"
select select "CRAT"
click select "Select Bulk Bundle(s) Cardboard Box(es) Carton(s) Crate(s) Drum(s) (Fiberboard)…"
click input "1"
click div "1 x Crate(s) Package Type Select Bulk Bundle(s) Cardboard Box(es) Carton(s) Cra…"
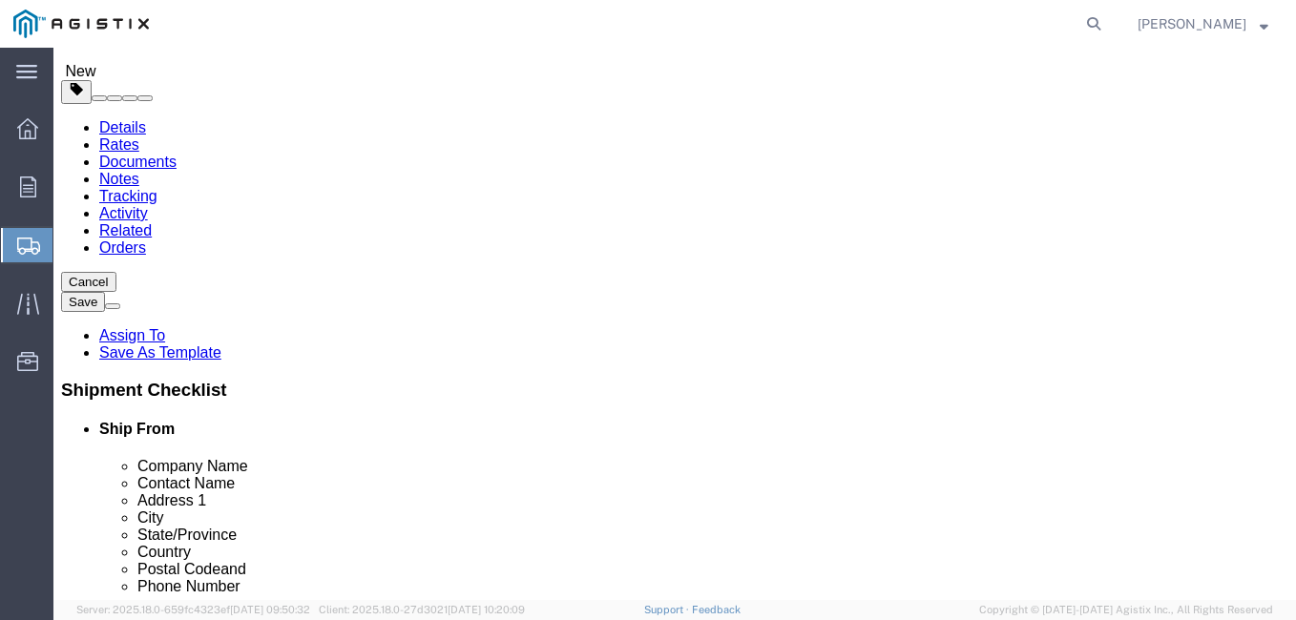
click div "1 x Crate(s) Package Type Select Bulk Bundle(s) Cardboard Box(es) Carton(s) Cra…"
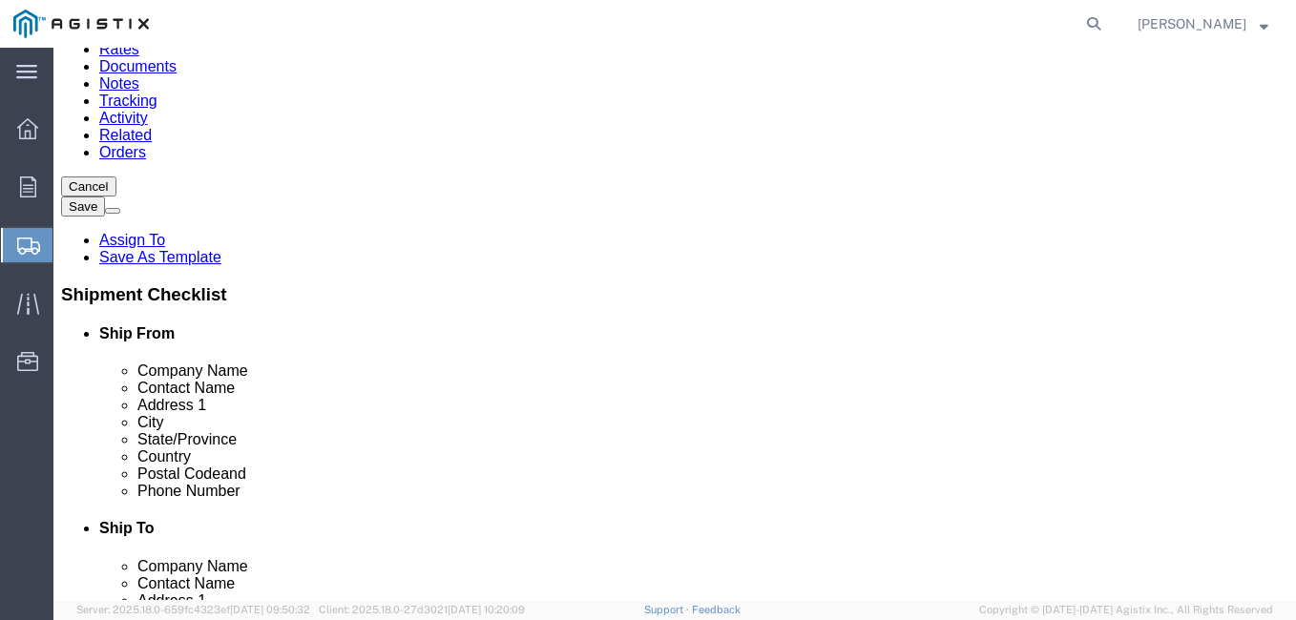
click input "text"
type input "32"
type input "23"
type input "20"
click input "0.00"
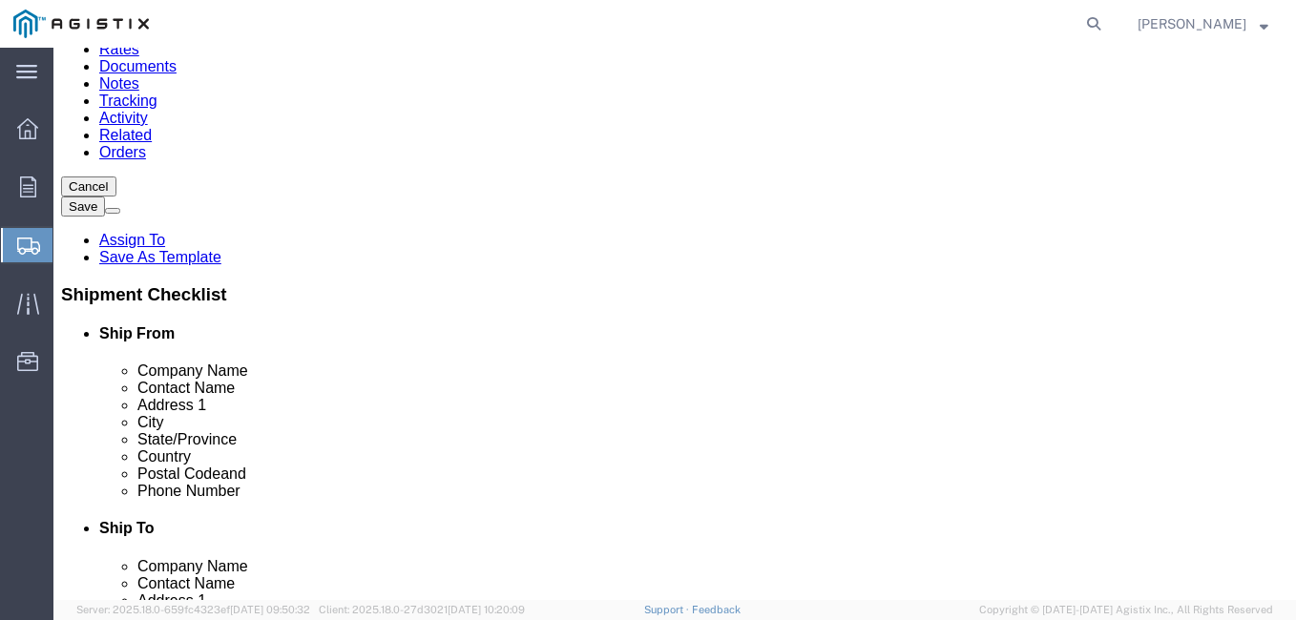
type input "160.00"
click ul
click link "Add Content"
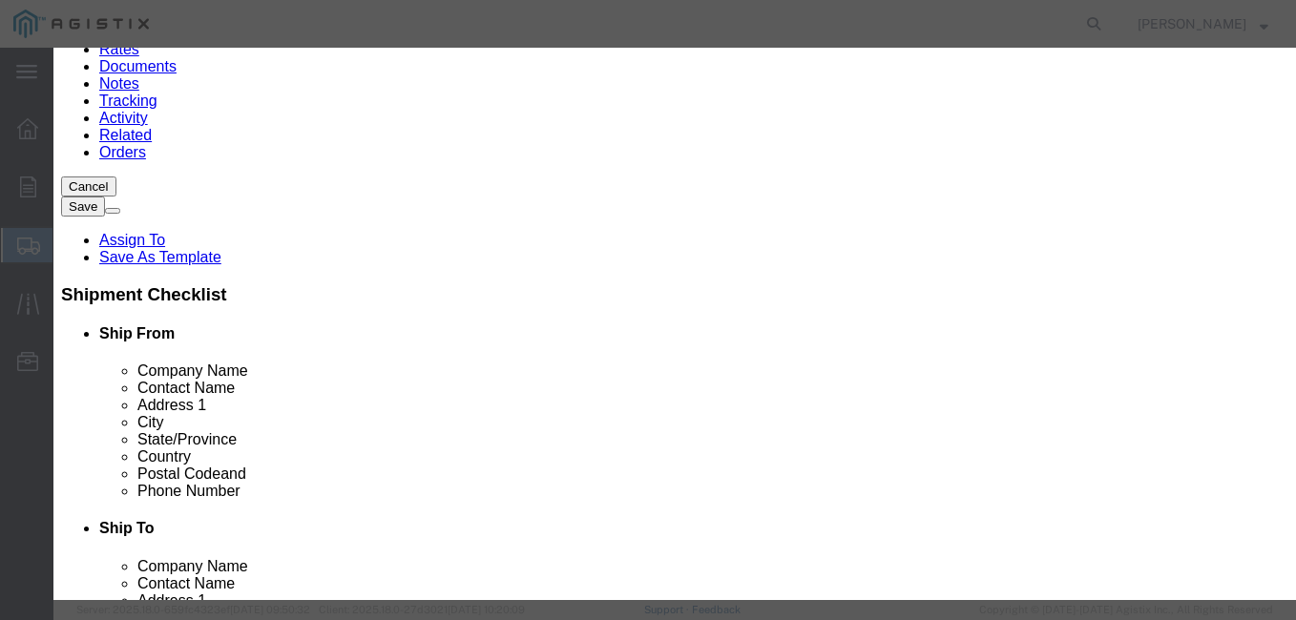
click input "text"
type input "b"
type input "BUSHINGS"
type input "8"
type input "33840"
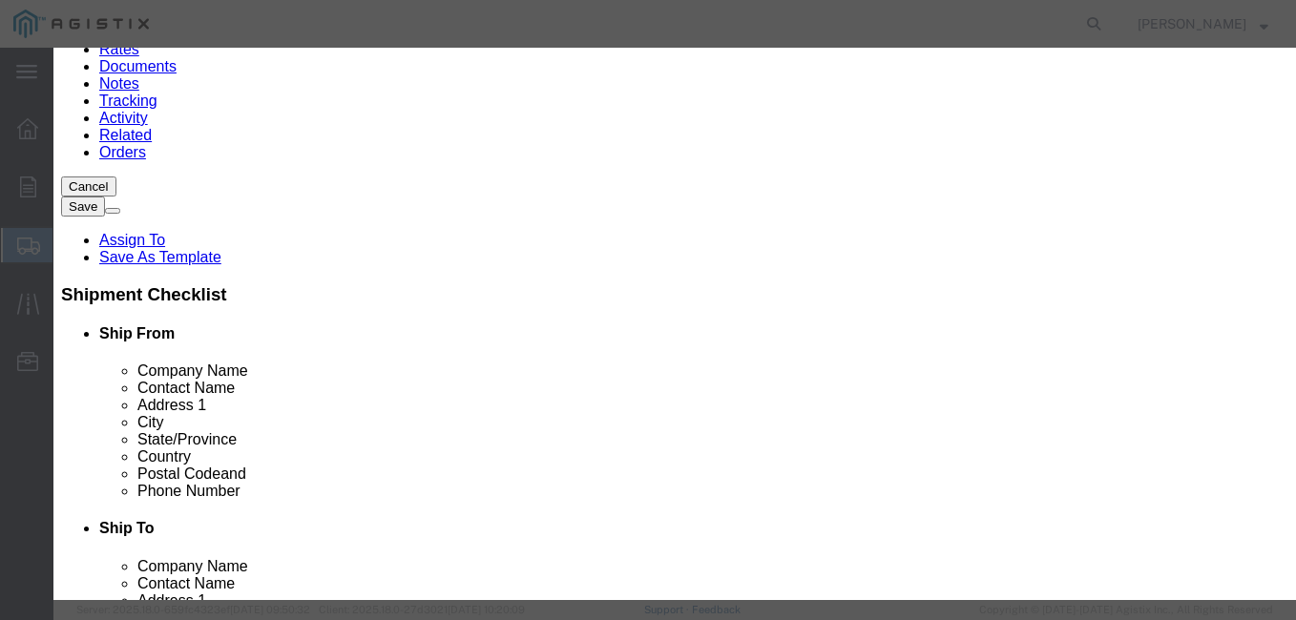
select select "USD"
click select "Select 50 55 60 65 70 85 92.5 100 125 175 250 300 400"
select select "50"
click select "Select 50 55 60 65 70 85 92.5 100 125 175 250 300 400"
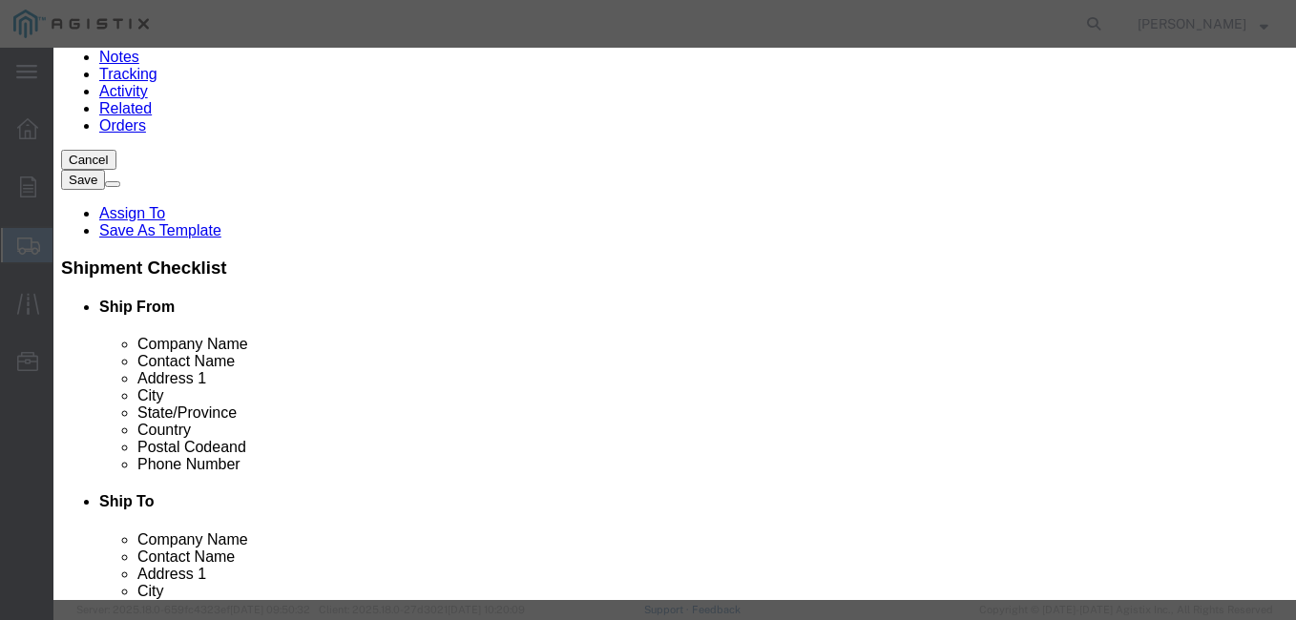
scroll to position [242, 0]
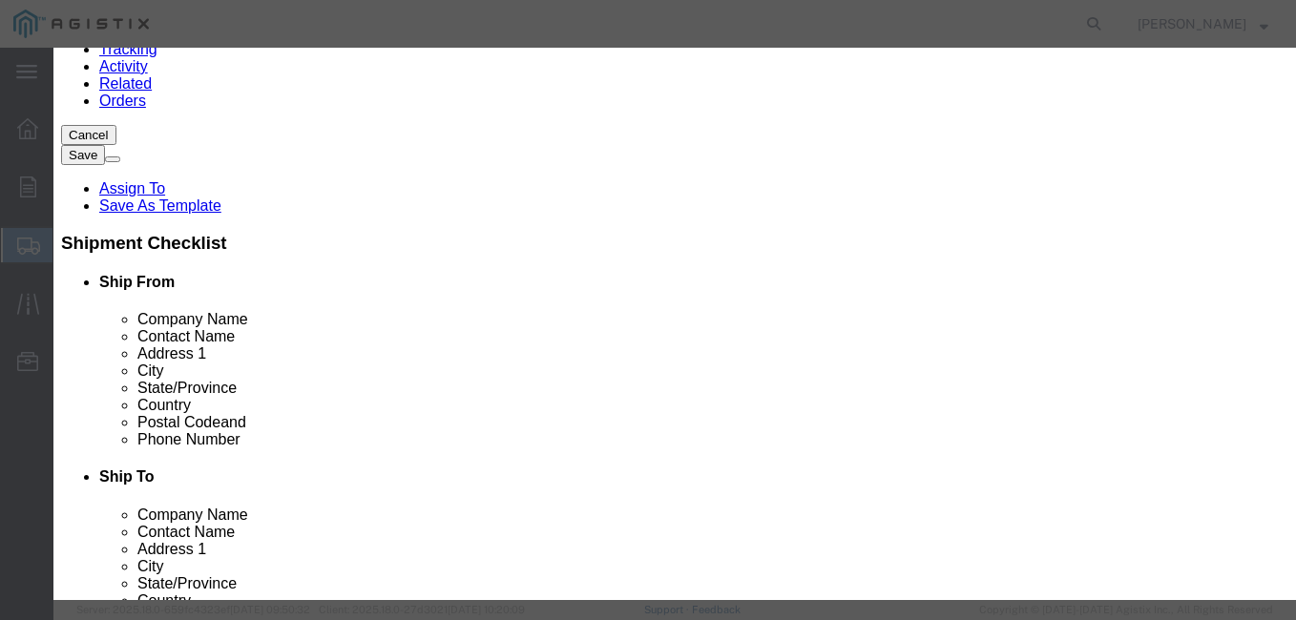
click button "Save & Close"
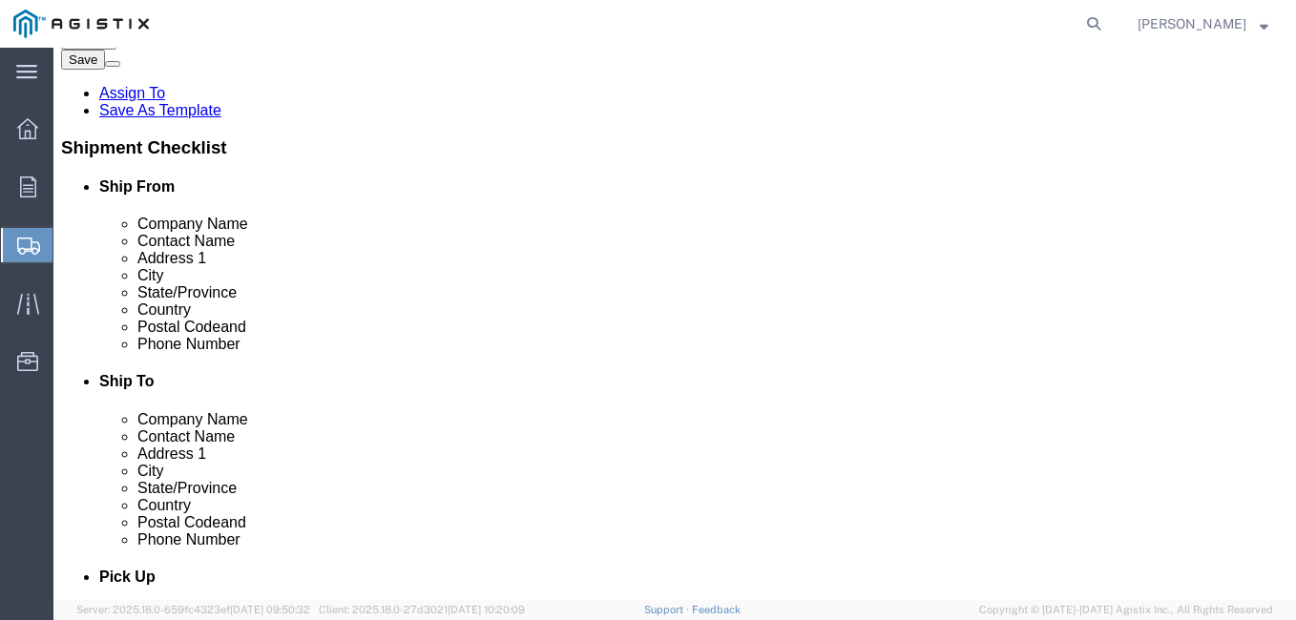
scroll to position [342, 0]
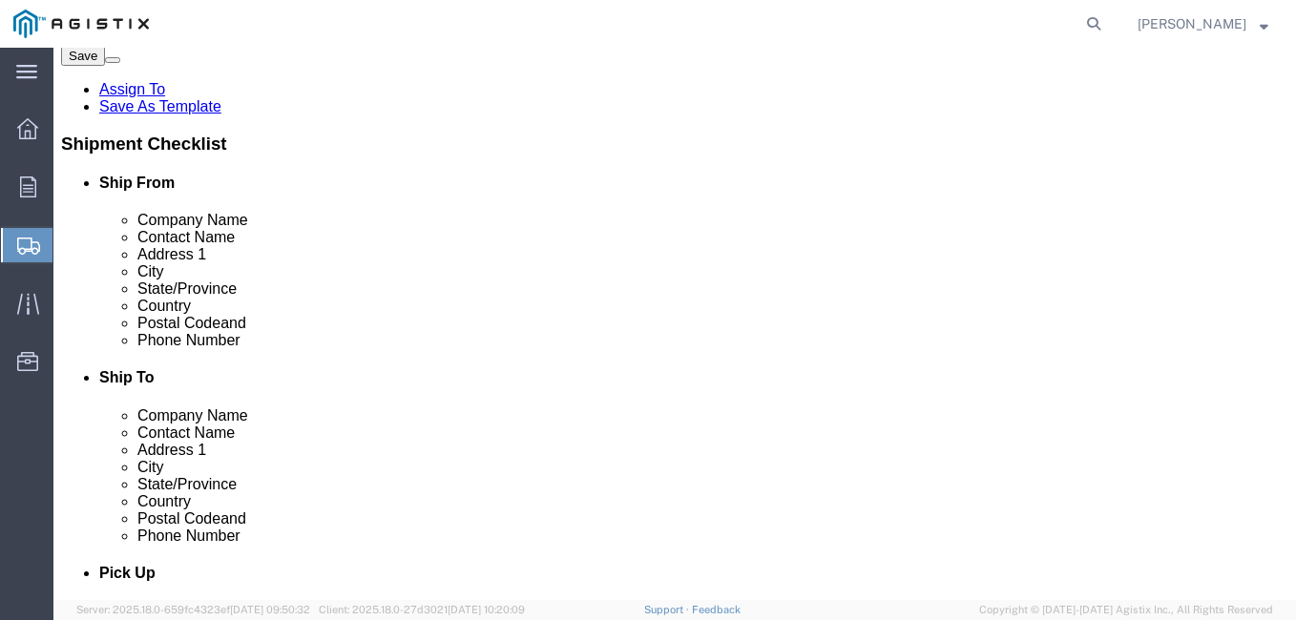
click button "Continue"
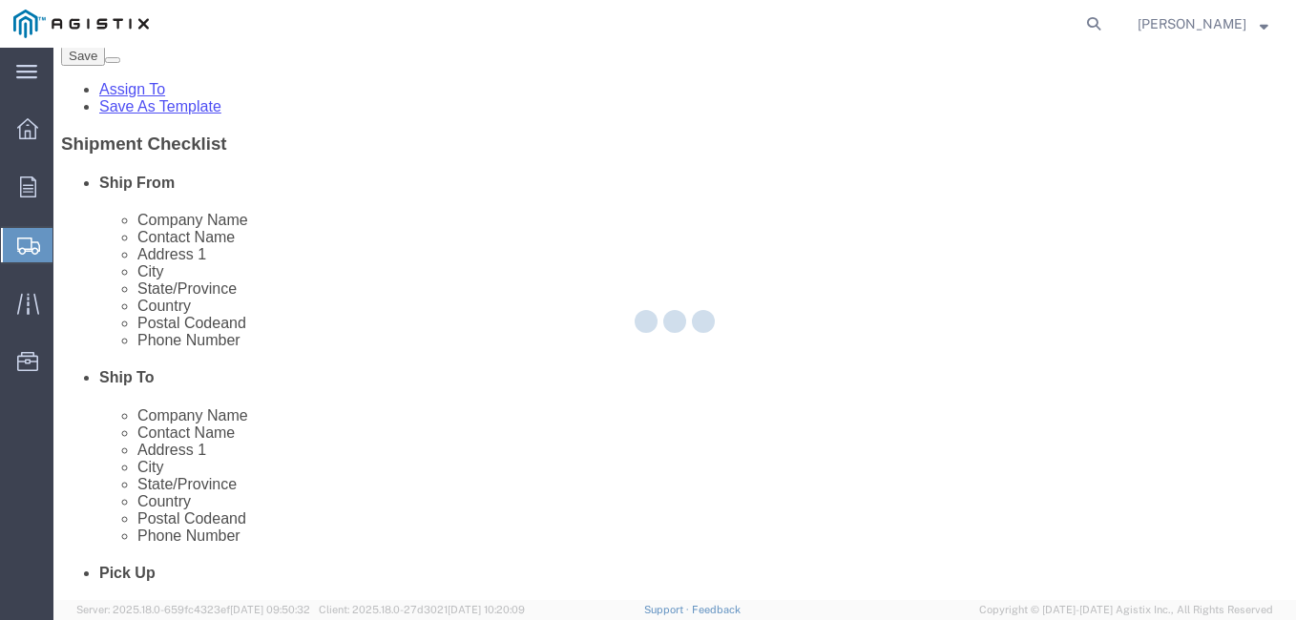
select select
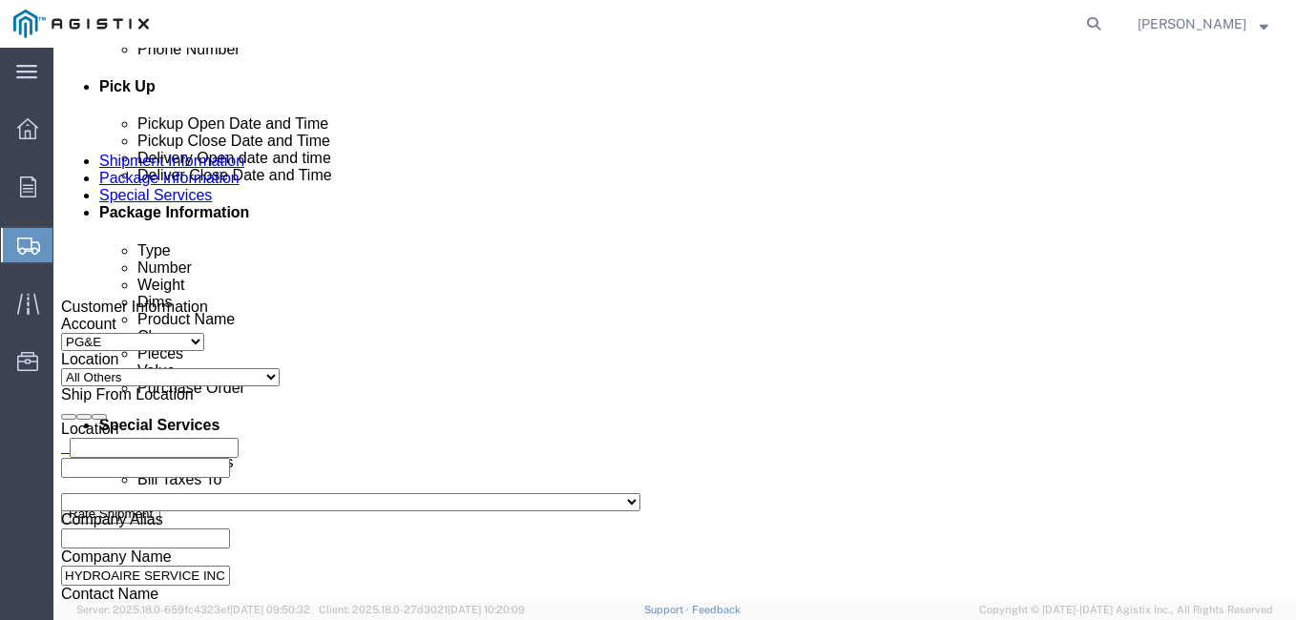
scroll to position [859, 0]
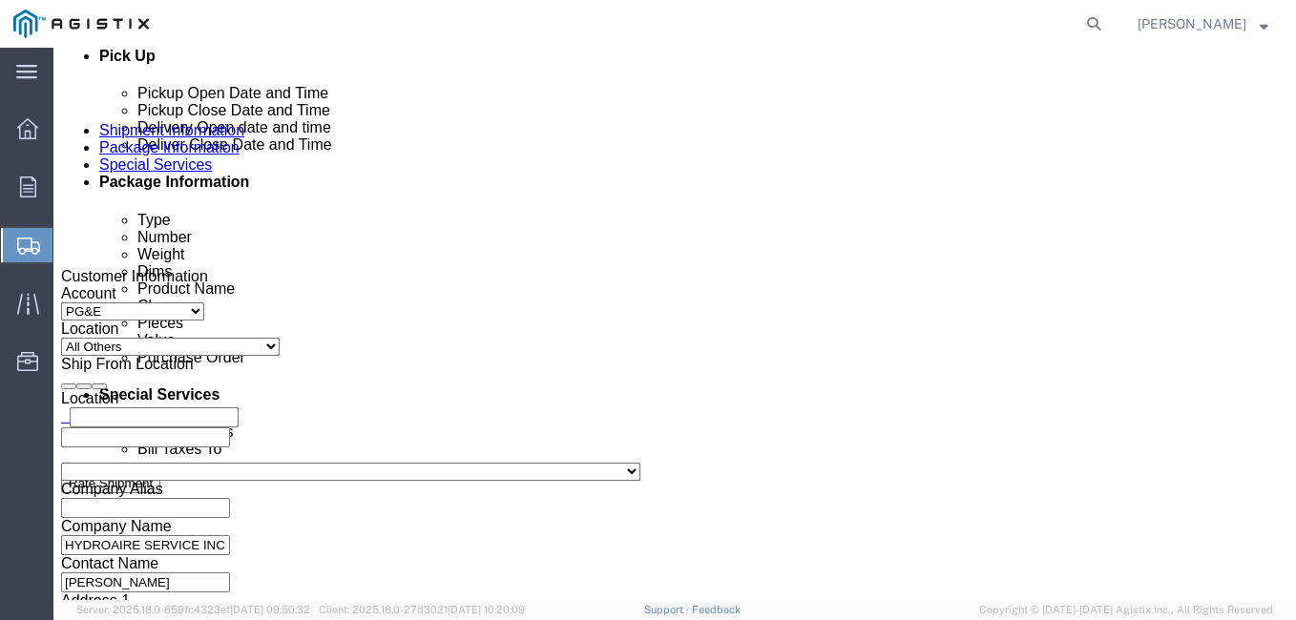
click button "Rate Shipment"
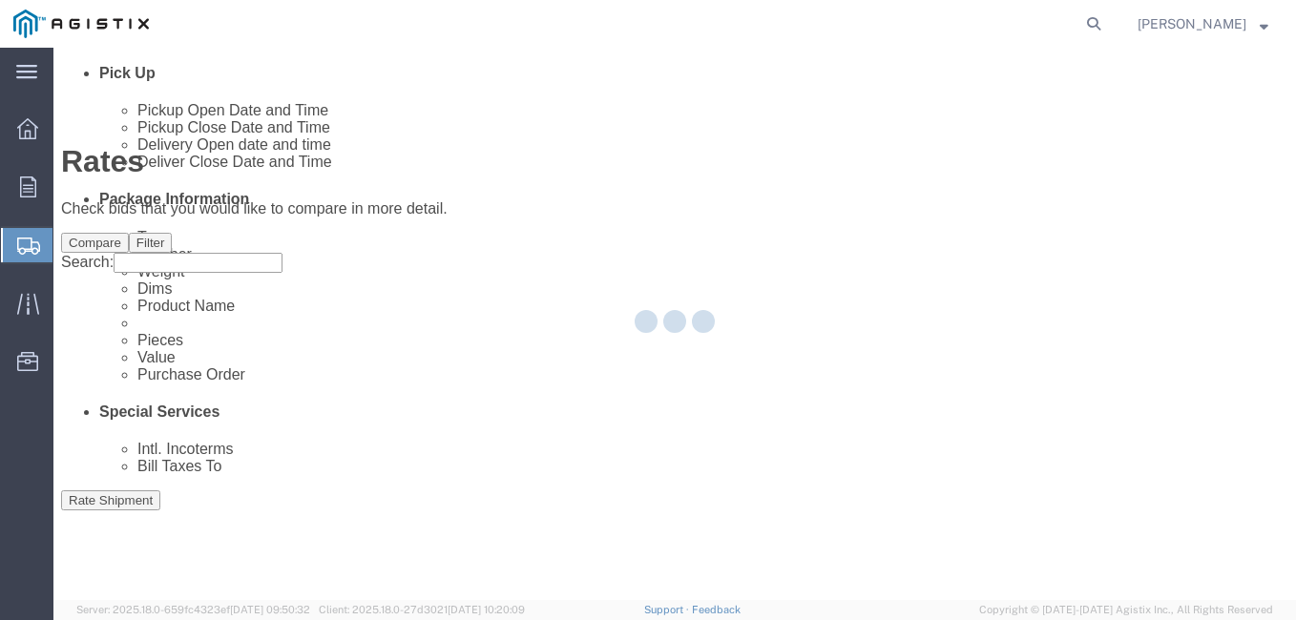
scroll to position [0, 0]
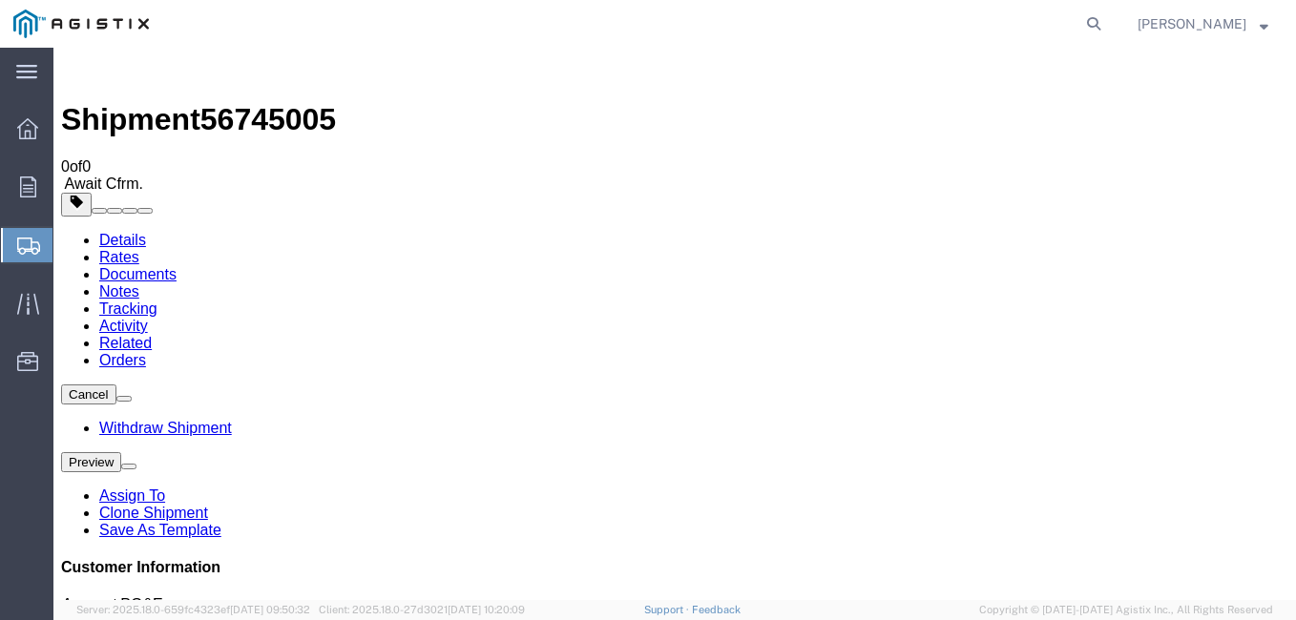
scroll to position [292, 0]
